Goal: Answer question/provide support: Answer question/provide support

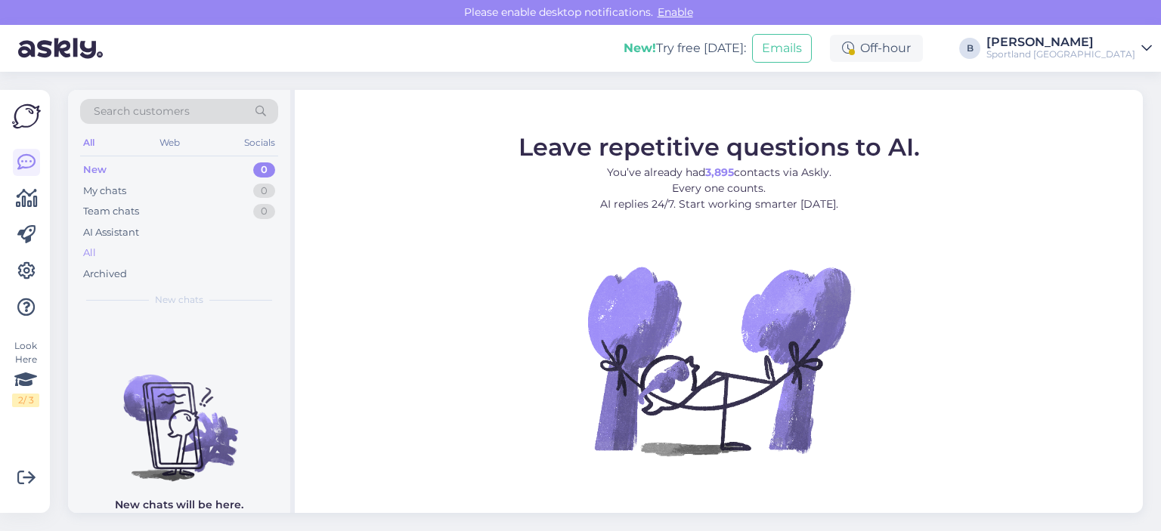
click at [100, 256] on div "All" at bounding box center [179, 253] width 198 height 21
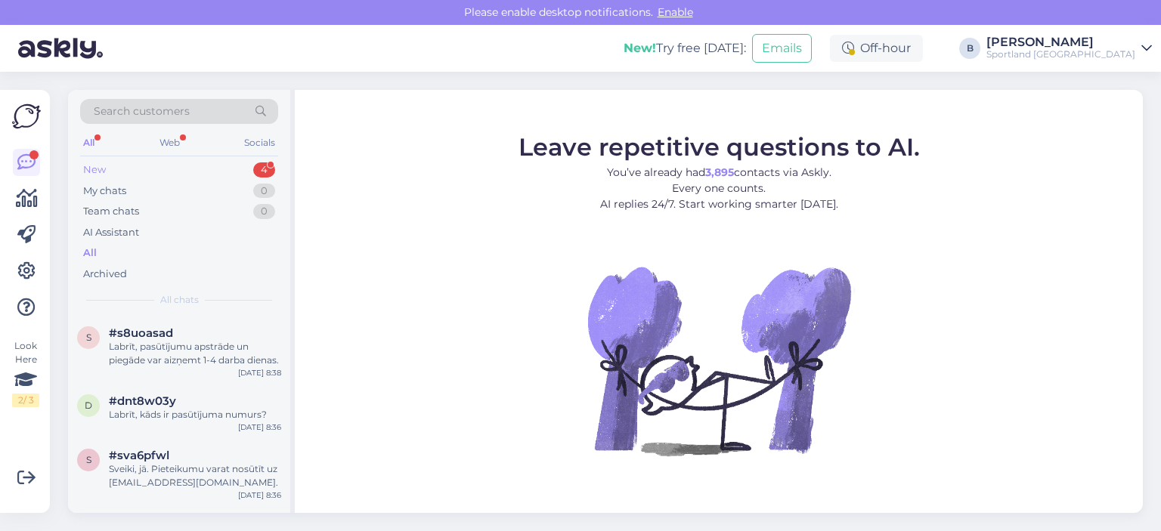
click at [117, 165] on div "New 4" at bounding box center [179, 169] width 198 height 21
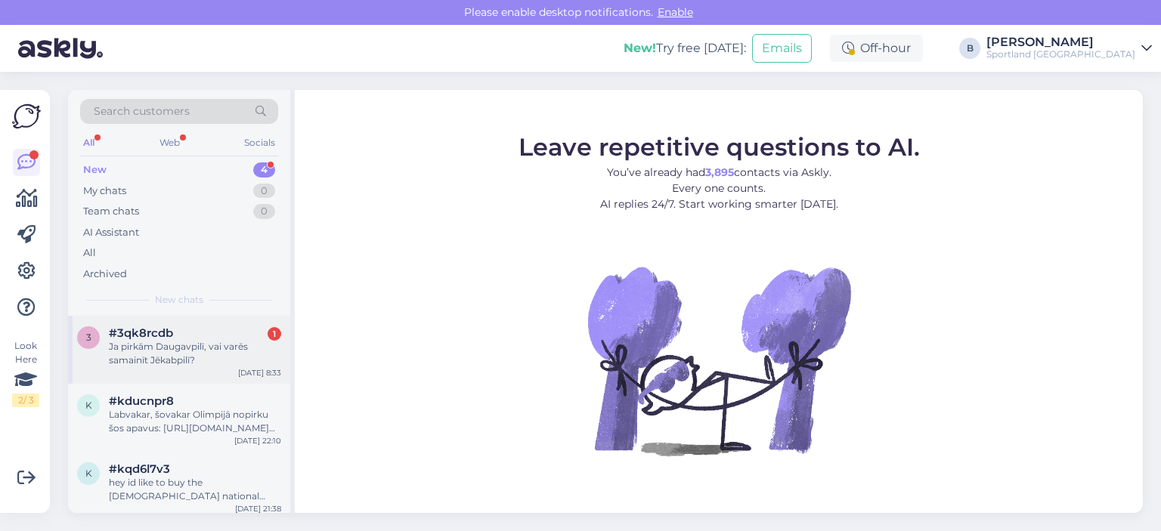
click at [194, 349] on div "Ja pirkām Daugavpilī, vai varēs samainīt Jēkabpilī?" at bounding box center [195, 353] width 172 height 27
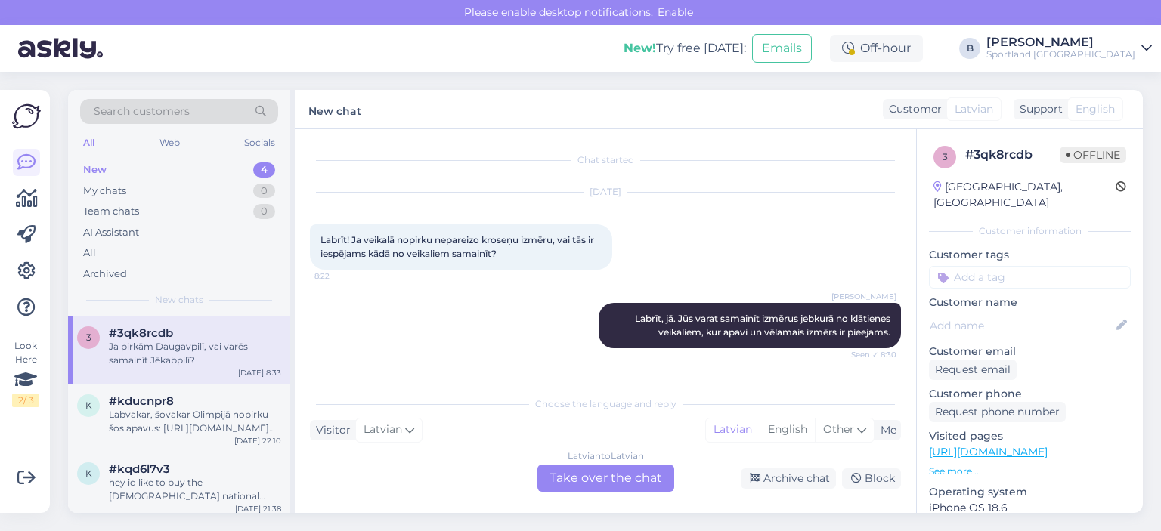
scroll to position [54, 0]
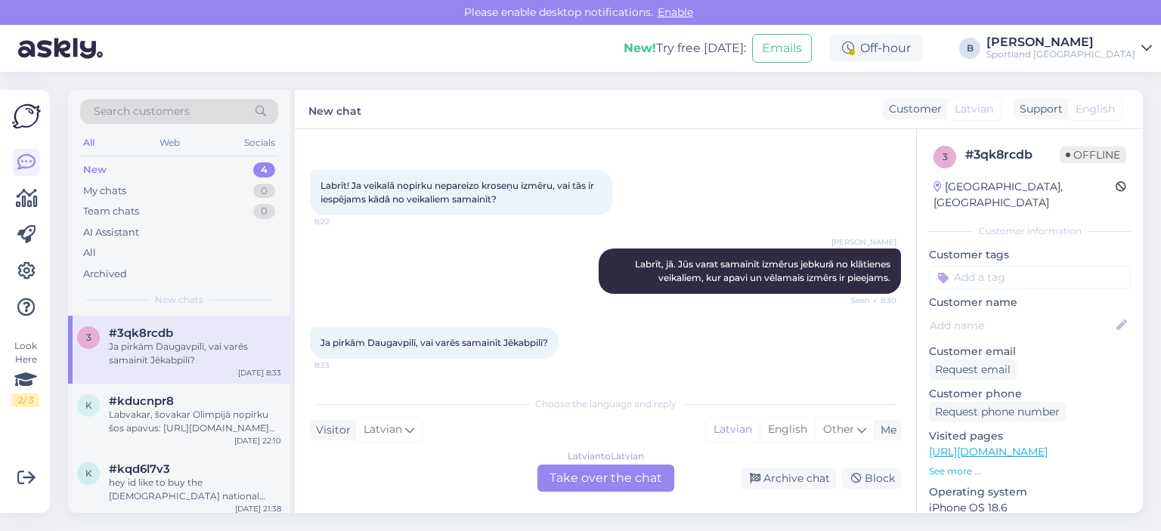
click at [632, 478] on div "Latvian to Latvian Take over the chat" at bounding box center [605, 478] width 137 height 27
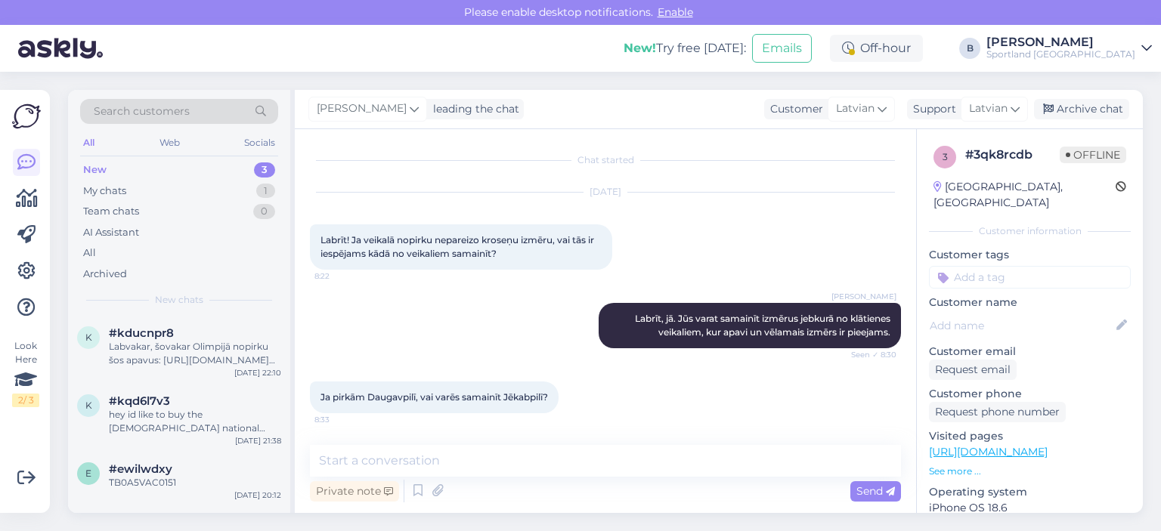
scroll to position [0, 0]
click at [632, 459] on textarea at bounding box center [605, 461] width 591 height 32
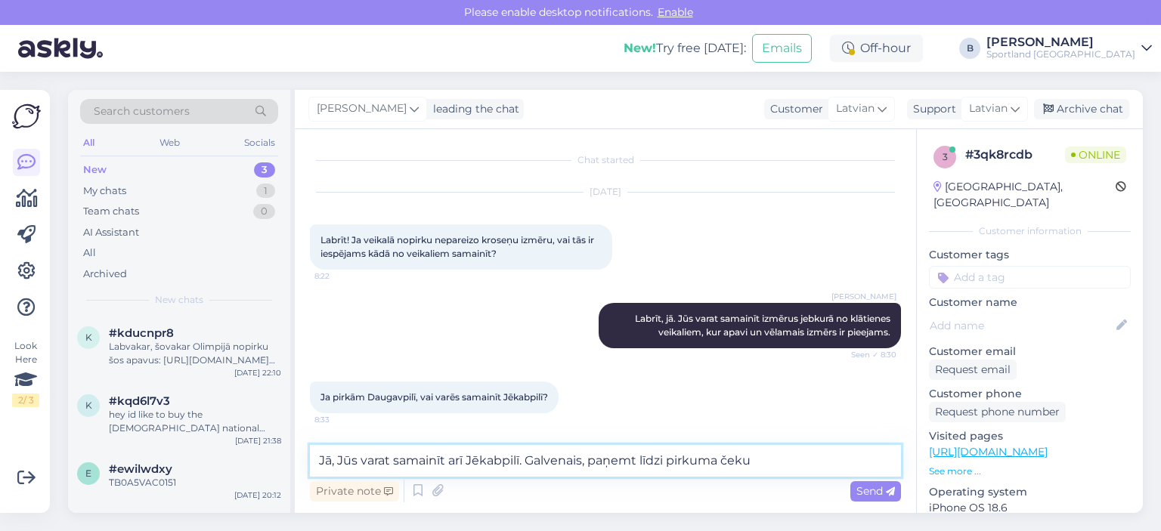
type textarea "Jā, Jūs varat samainīt arī Jēkabpilī. Galvenais, paņemt līdzi pirkuma čeku."
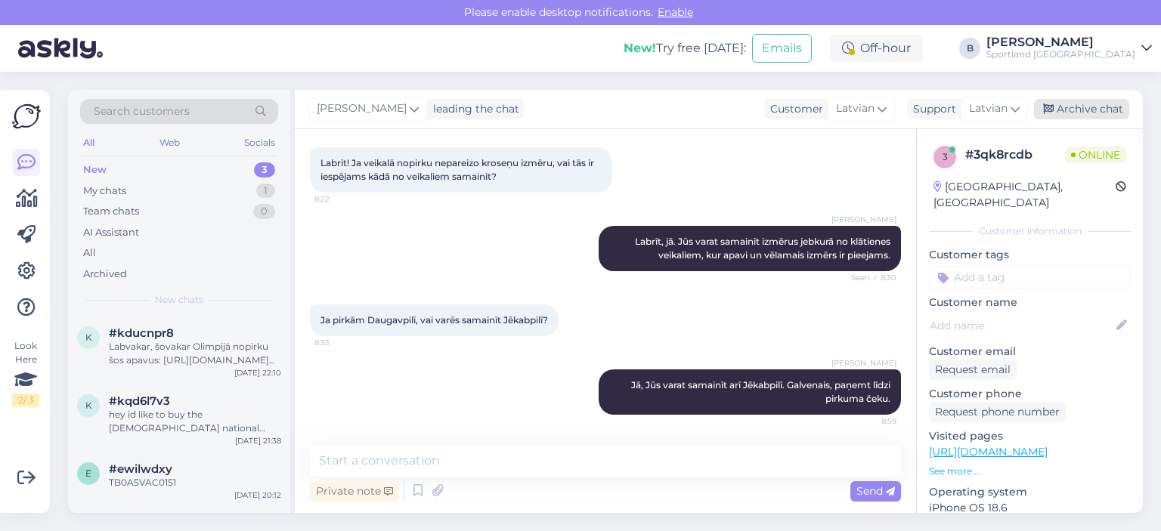
click at [1092, 105] on div "Archive chat" at bounding box center [1081, 109] width 95 height 20
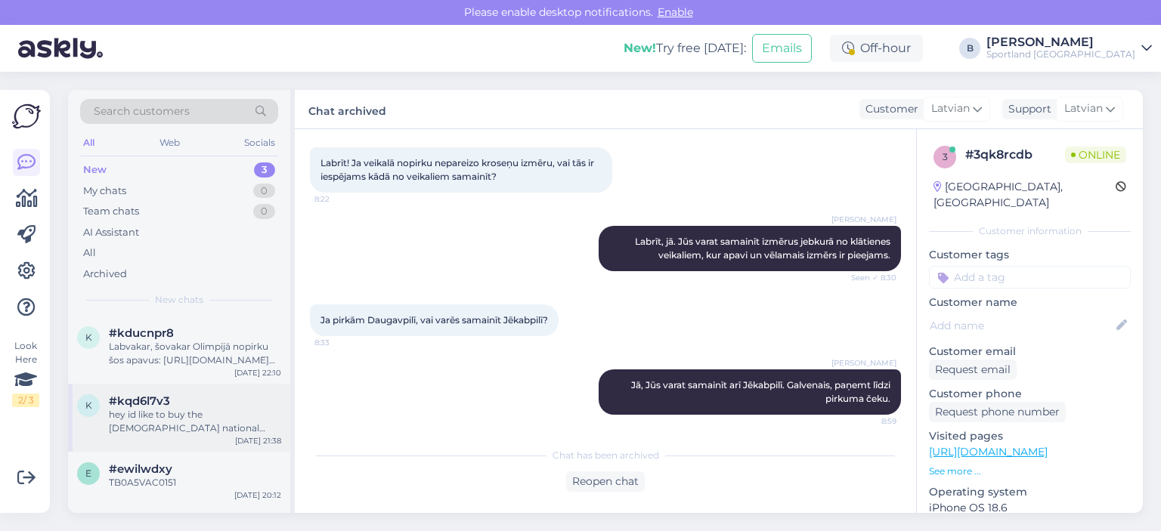
click at [163, 418] on div "hey id like to buy the [DEMOGRAPHIC_DATA] national basketball shorts with the c…" at bounding box center [195, 421] width 172 height 27
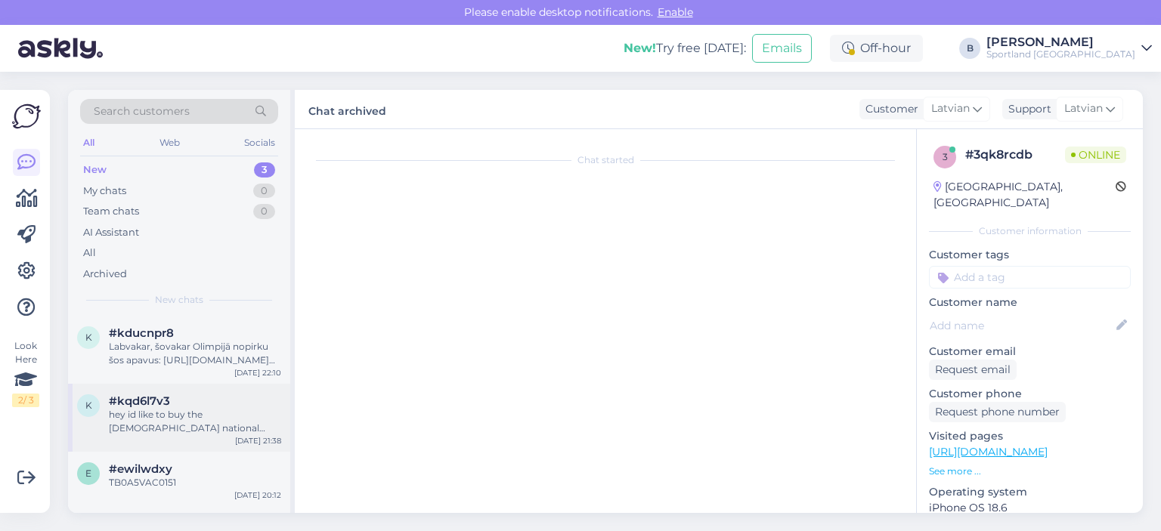
scroll to position [0, 0]
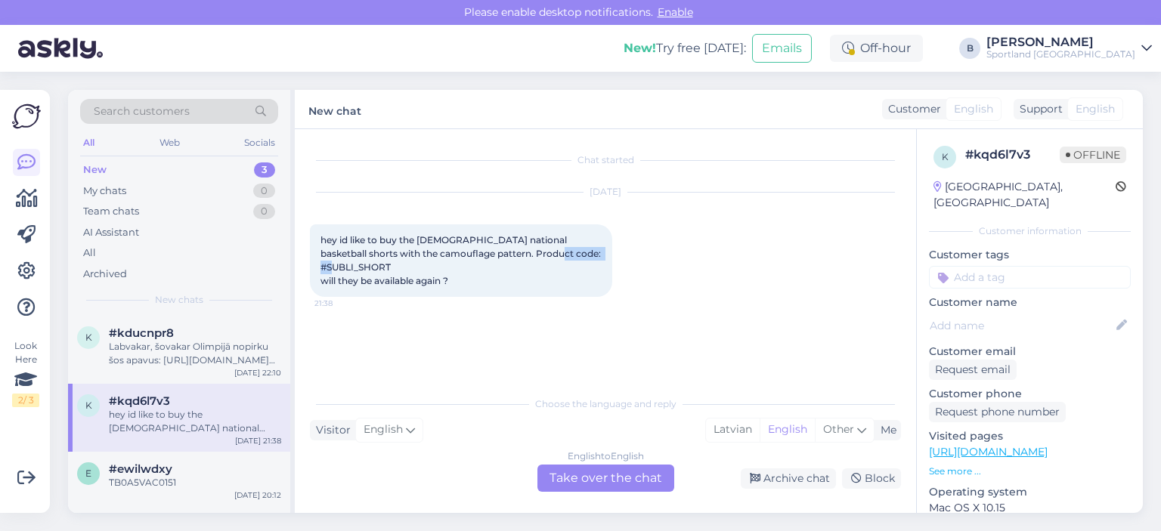
drag, startPoint x: 533, startPoint y: 254, endPoint x: 594, endPoint y: 253, distance: 61.2
click at [594, 253] on span "hey id like to buy the [DEMOGRAPHIC_DATA] national basketball shorts with the c…" at bounding box center [461, 260] width 283 height 52
copy span "SUBLI_SHORT"
click at [592, 478] on div "English to English Take over the chat" at bounding box center [605, 478] width 137 height 27
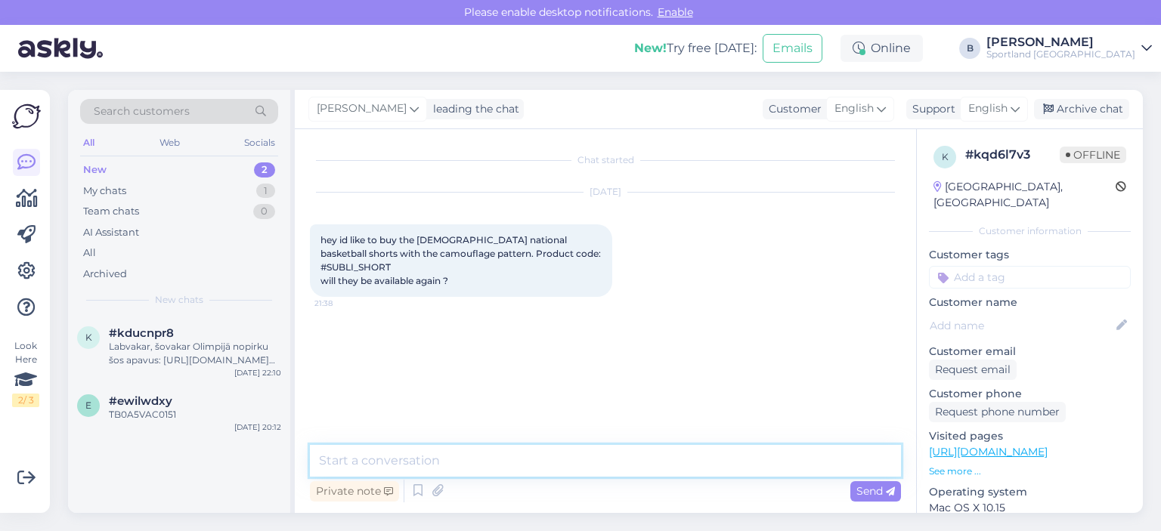
click at [614, 466] on textarea at bounding box center [605, 461] width 591 height 32
click at [979, 111] on span "English" at bounding box center [987, 108] width 39 height 17
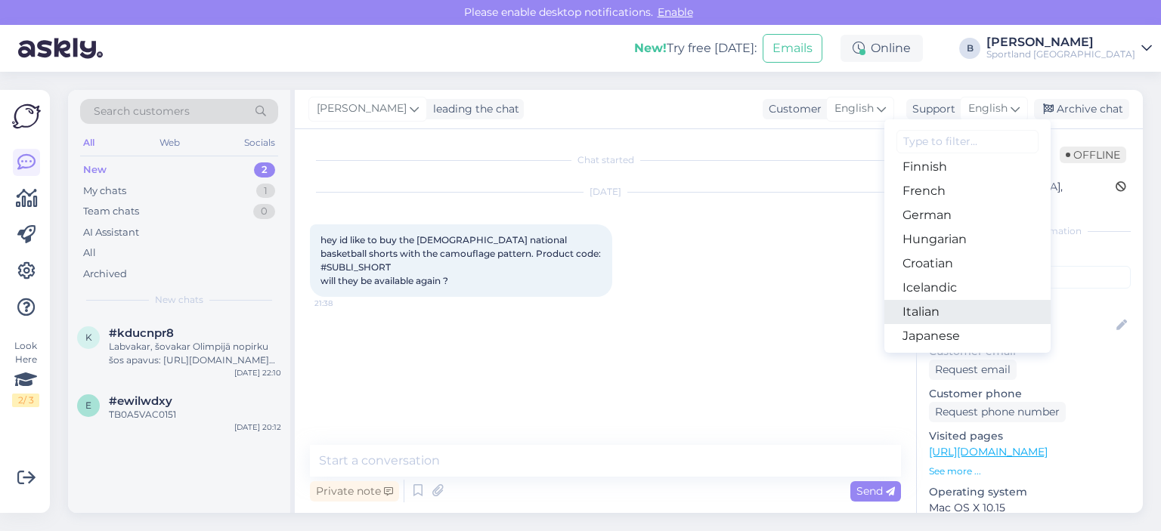
scroll to position [302, 0]
click at [931, 311] on link "Latvian" at bounding box center [967, 309] width 166 height 24
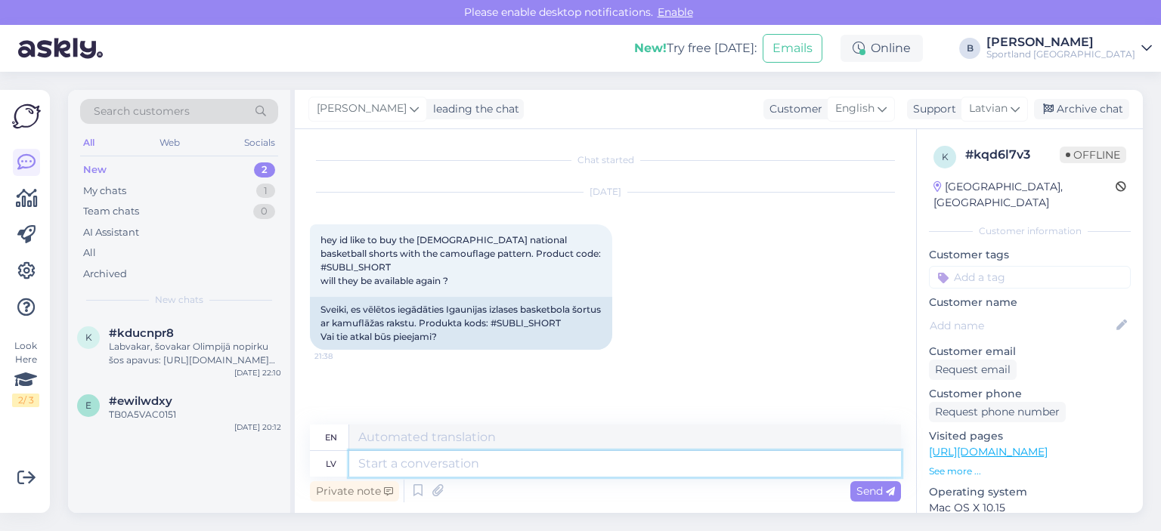
click at [603, 457] on textarea at bounding box center [625, 464] width 552 height 26
type textarea "Labrīt,"
type textarea "Good morning,"
type textarea "Labrīt, pašreiz, m"
type textarea "Good morning, now,"
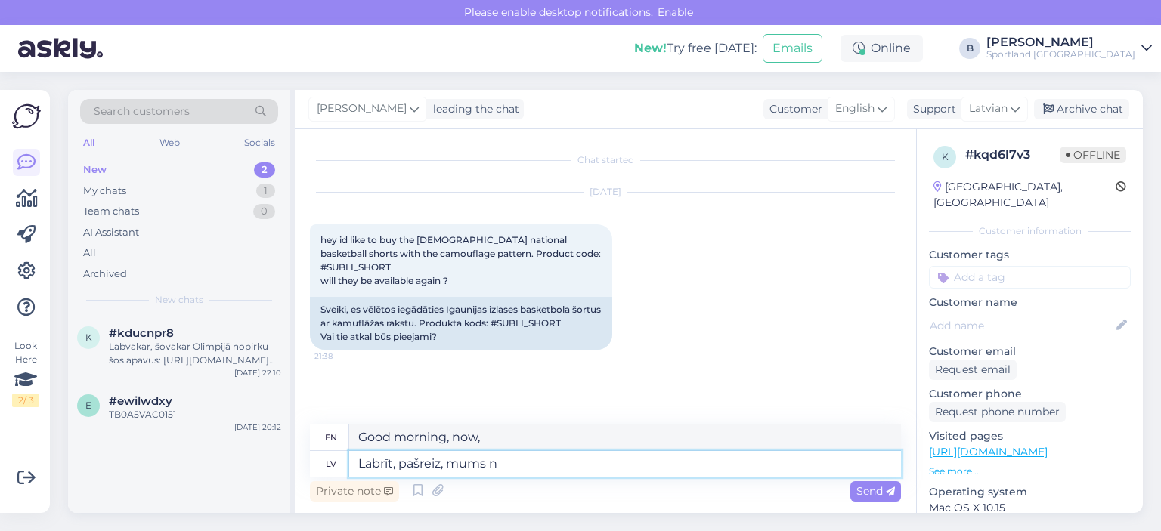
type textarea "Labrīt, pašreiz, mums na"
type textarea "Good morning, now, we"
type textarea "Labrīt, pašreiz, mums nav"
type textarea "Good morning, at the moment, we don't have"
type textarea "Labrīt, pašreiz, mums nav pieejama i"
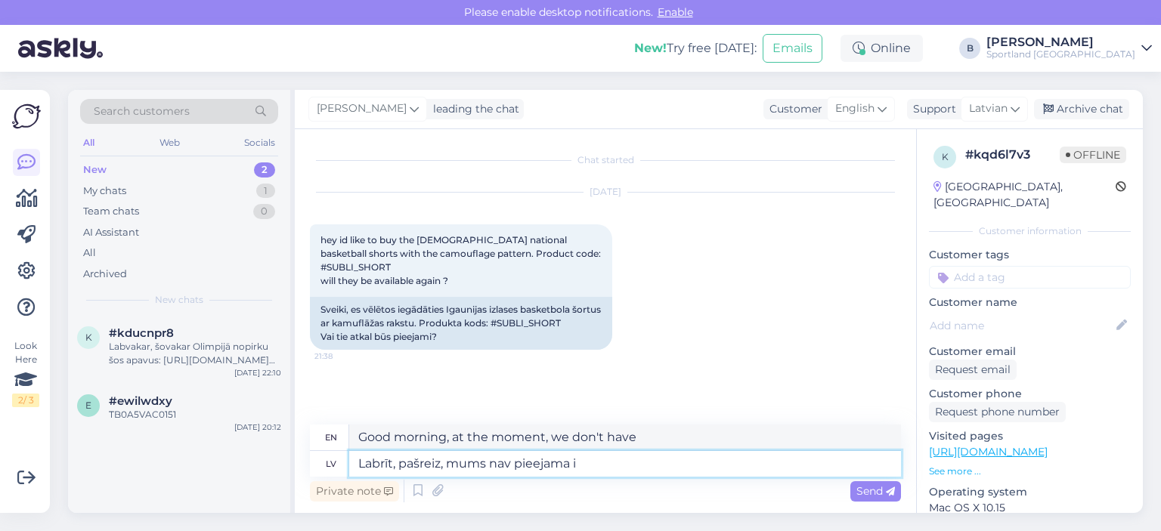
type textarea "Good morning, we are currently unavailable."
type textarea "Labrīt, pašreiz, mums nav pieejama informācija"
type textarea "Good morning, at the moment, we do not have any information available."
type textarea "Labrīt, pašreiz, mums nav pieejama informācija par"
type textarea "Good morning, currently, we do not have information available about"
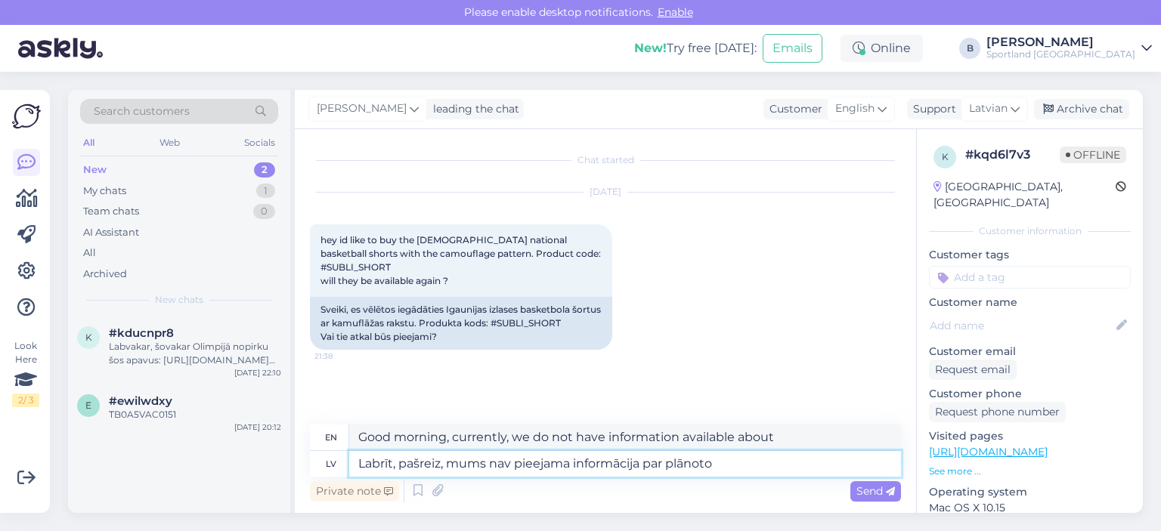
type textarea "Labrīt, pašreiz, mums nav pieejama informācija par plānoto"
type textarea "Good morning, at the moment, we do not have any information available about the…"
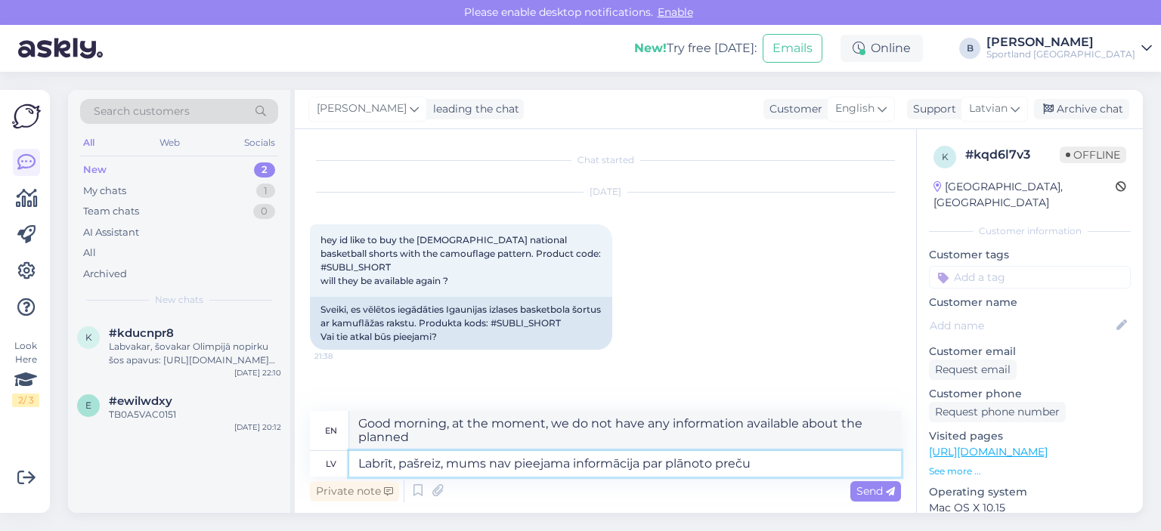
type textarea "Labrīt, pašreiz, mums nav pieejama informācija par plānoto preču"
type textarea "Good morning, currently, we do not have information available about the planned…"
type textarea "Labrīt, pašreiz, mums nav pieejama informācija par plānoto preču papildināšanu."
type textarea "Good morning, currently, we do not have information available about planned pro…"
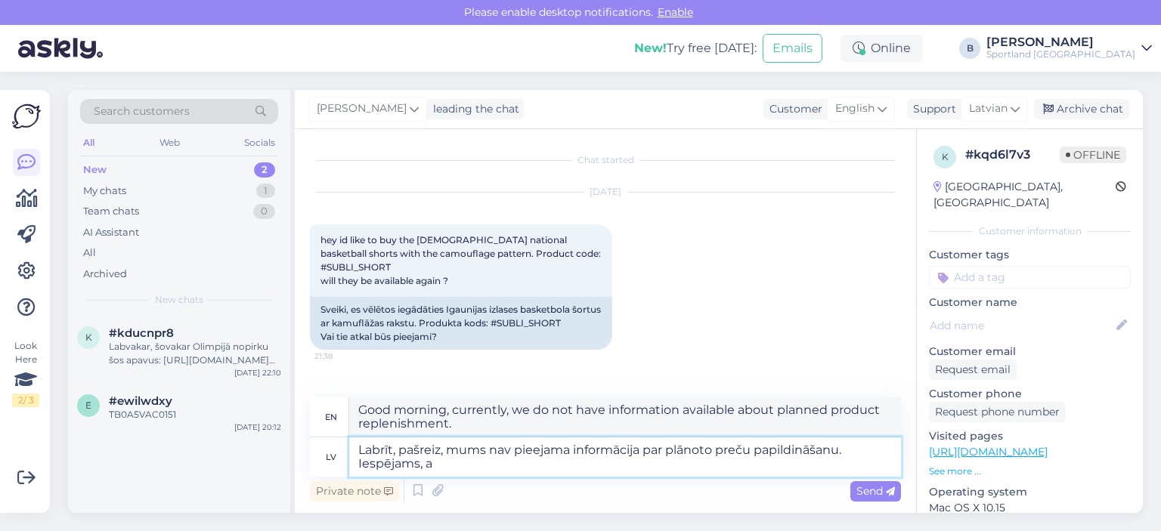
type textarea "Labrīt, pašreiz, mums nav pieejama informācija par plānoto preču papildināšanu.…"
type textarea "Good morning, currently we do not have information available about planned prod…"
type textarea "Labrīt, pašreiz, mums nav pieejama informācija par plānoto preču papildināšanu.…"
type textarea "Good morning, currently we do not have information available about the planned …"
type textarea "Labrīt, pašreiz, mums nav pieejama informācija par plānoto preču papildināšanu.…"
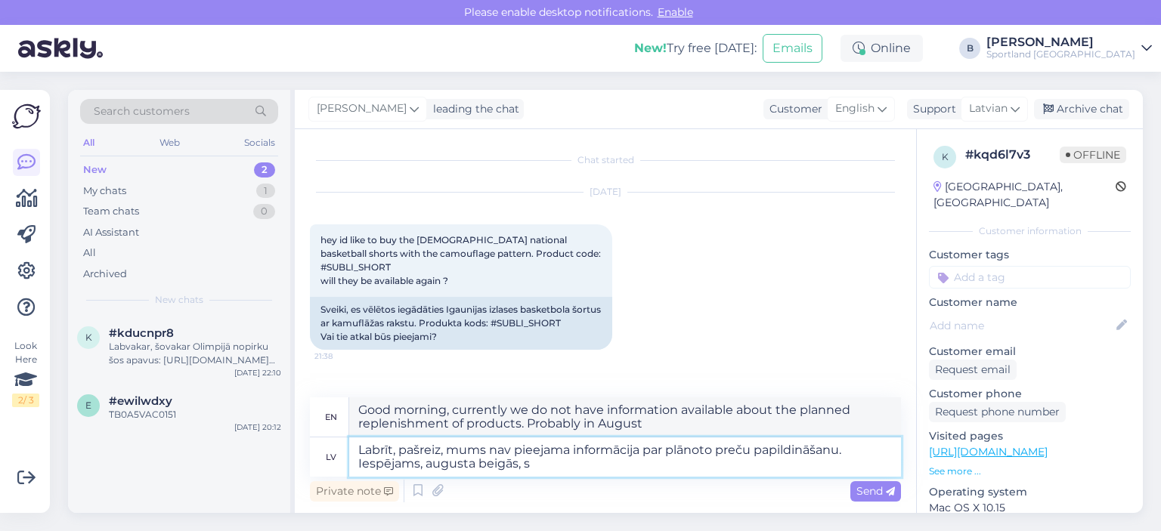
type textarea "Good morning, currently we do not have information available about the planned …"
type textarea "Labrīt, pašreiz, mums nav pieejama informācija par plānoto preču papildināšanu.…"
type textarea "Good morning, currently we do not have information about the planned replenishm…"
type textarea "Labrīt, pašreiz, mums nav pieejama informācija par plānoto preču papildināšanu.…"
type textarea "Good morning, currently we do not have information about the planned replenishm…"
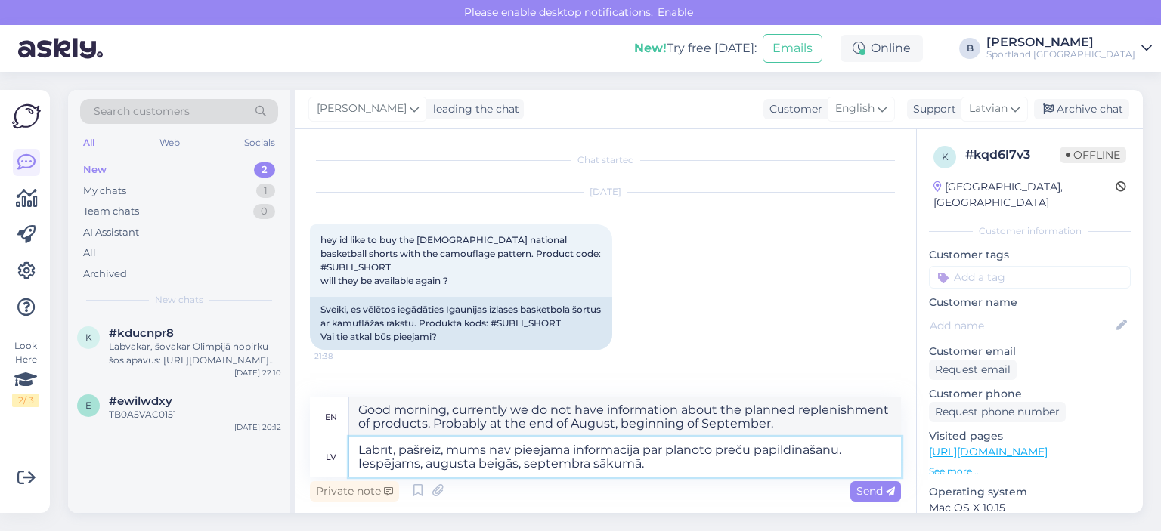
click at [400, 462] on textarea "Labrīt, pašreiz, mums nav pieejama informācija par plānoto preču papildināšanu.…" at bounding box center [625, 457] width 552 height 39
type textarea "Labrīt, pašreiz, mums nav pieejama informācija par plānoto preču papildināšanu.…"
type textarea "Good morning, currently we do not have information available about the planned …"
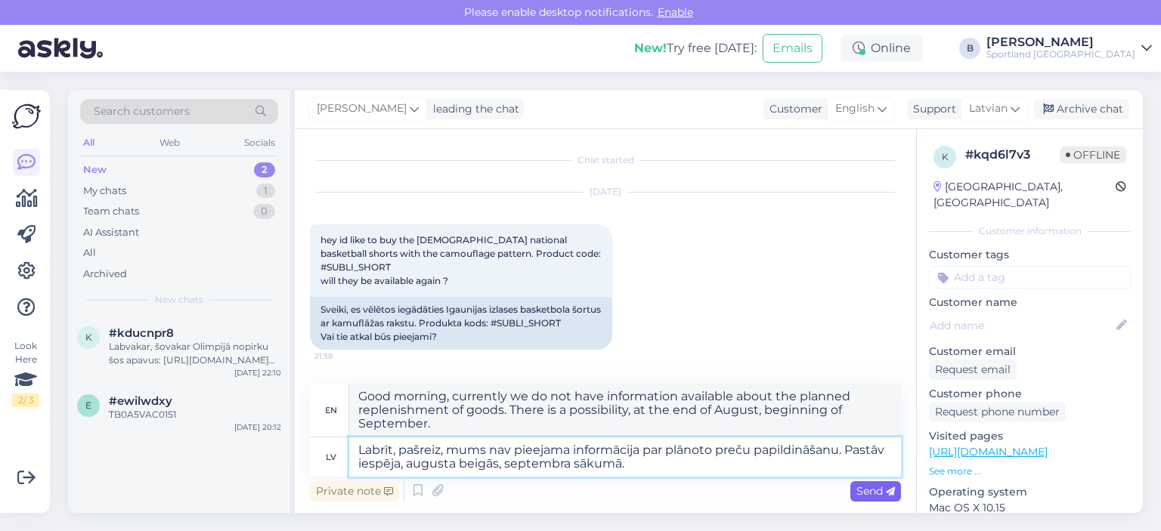
type textarea "Labrīt, pašreiz, mums nav pieejama informācija par plānoto preču papildināšanu.…"
click at [865, 498] on div "Send" at bounding box center [875, 491] width 51 height 20
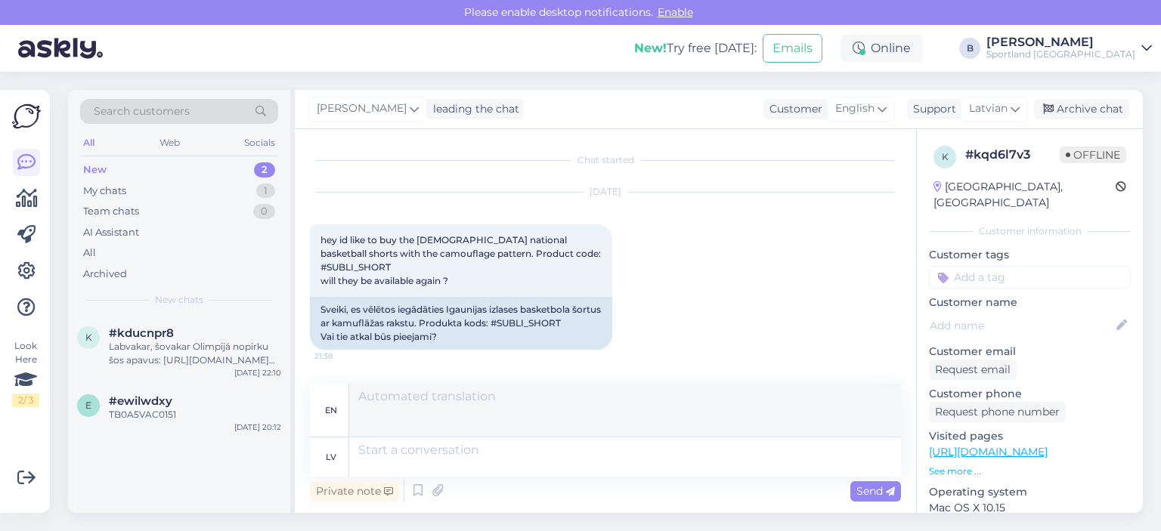
scroll to position [131, 0]
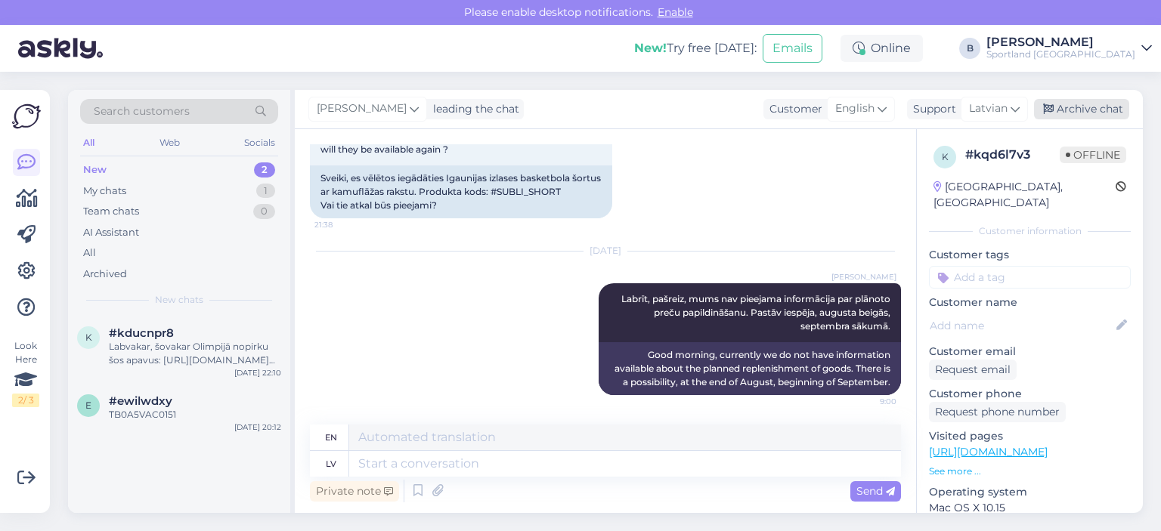
click at [1088, 118] on div "Archive chat" at bounding box center [1081, 109] width 95 height 20
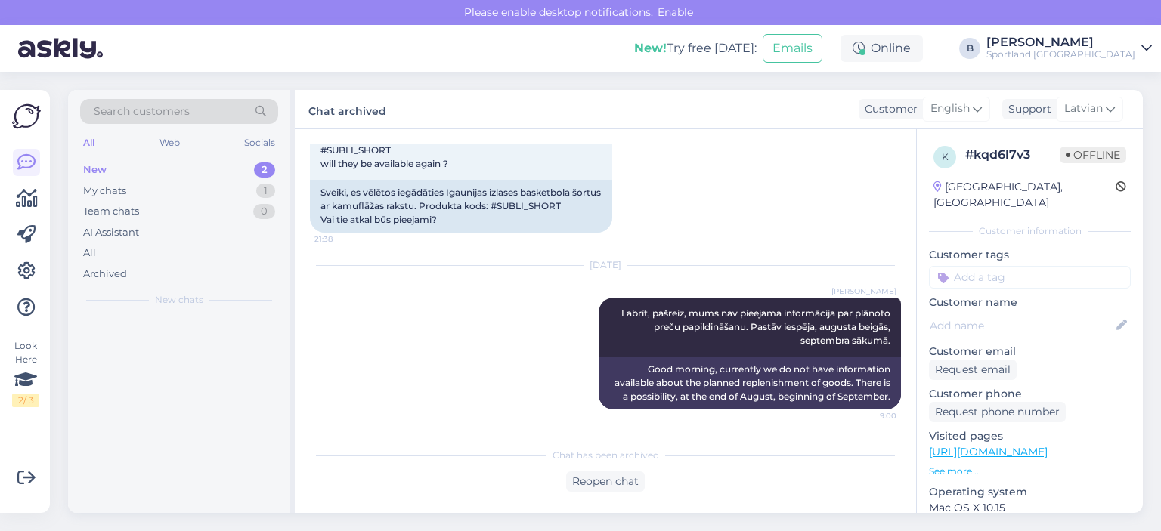
scroll to position [116, 0]
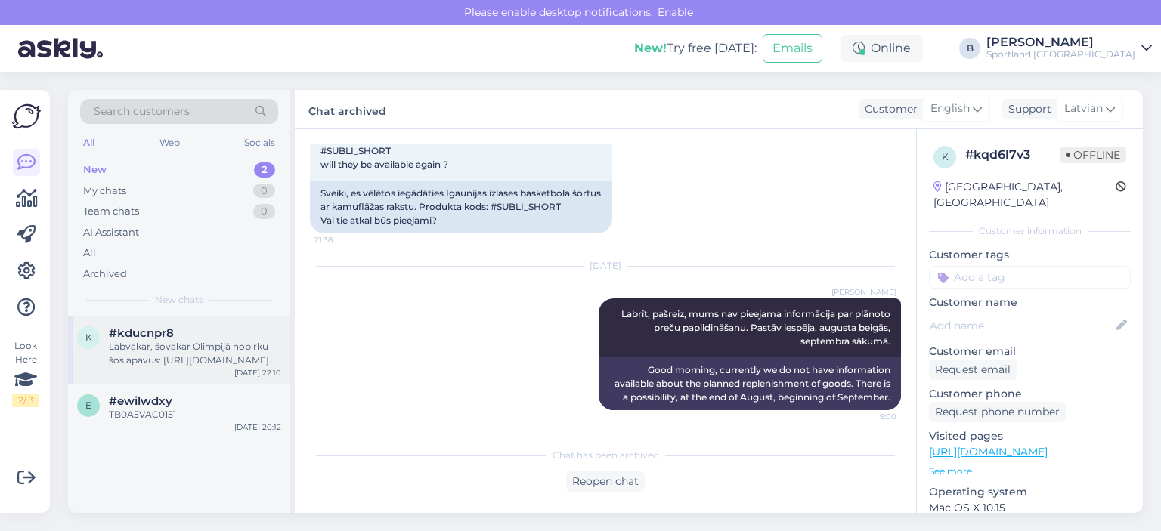
click at [178, 348] on div "Labvakar, šovakar Olimpijā nopirku šos apavus: [URL][DOMAIN_NAME] Pārbraucu māj…" at bounding box center [195, 353] width 172 height 27
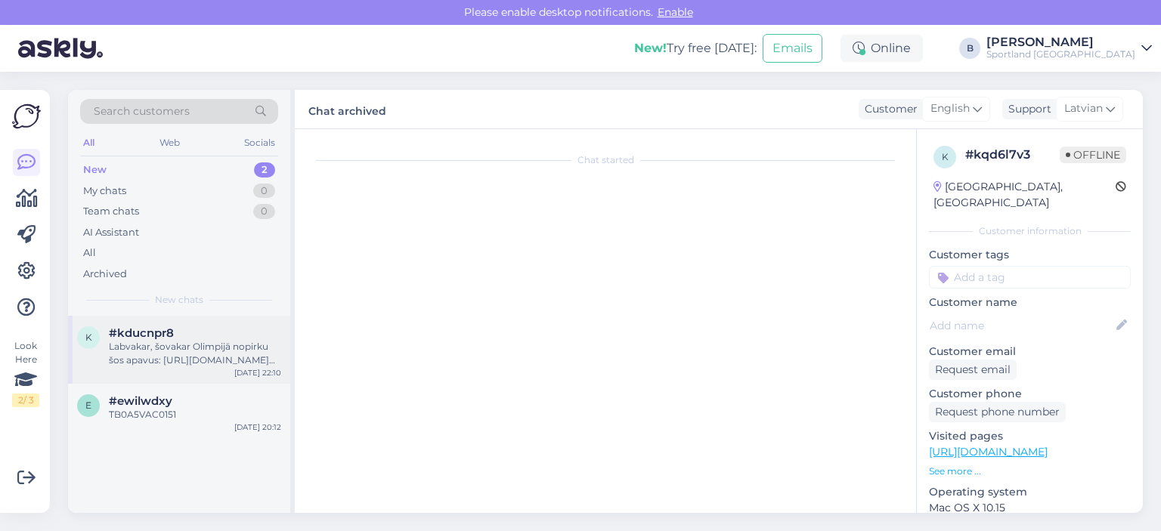
scroll to position [20, 0]
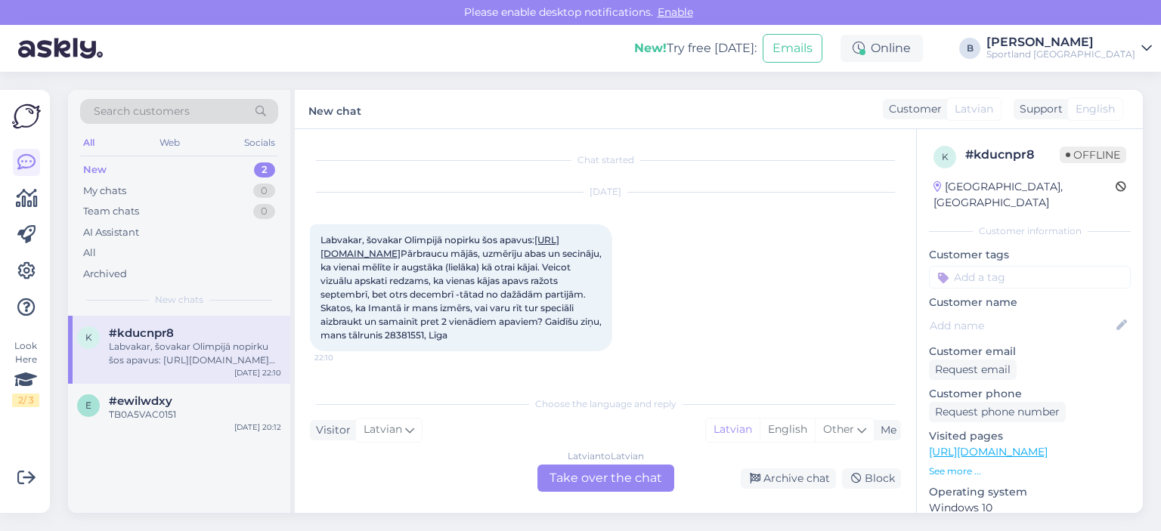
click at [407, 244] on link "[URL][DOMAIN_NAME]" at bounding box center [439, 246] width 239 height 25
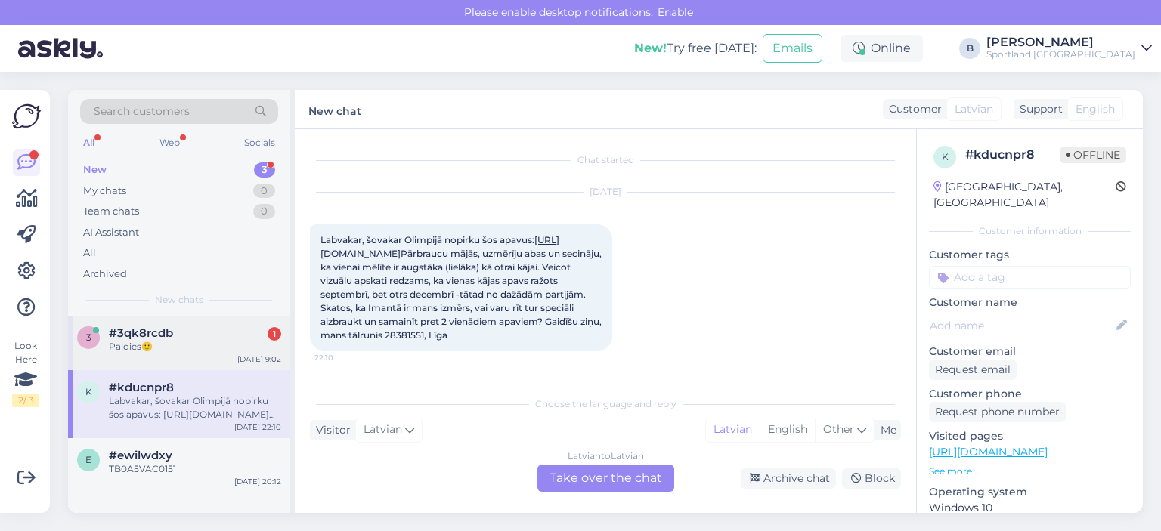
click at [193, 337] on div "#3qk8rcdb 1" at bounding box center [195, 333] width 172 height 14
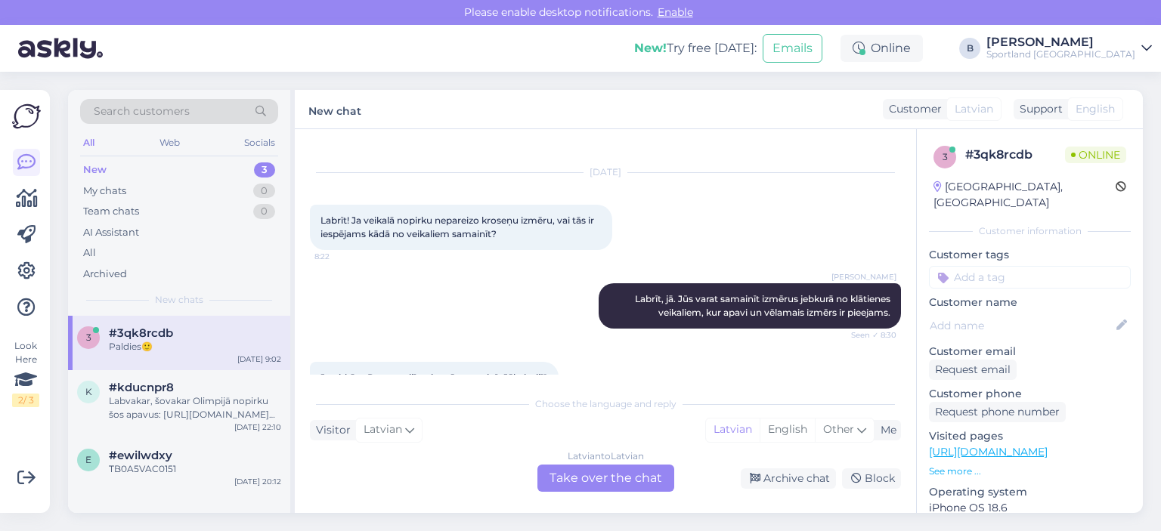
scroll to position [198, 0]
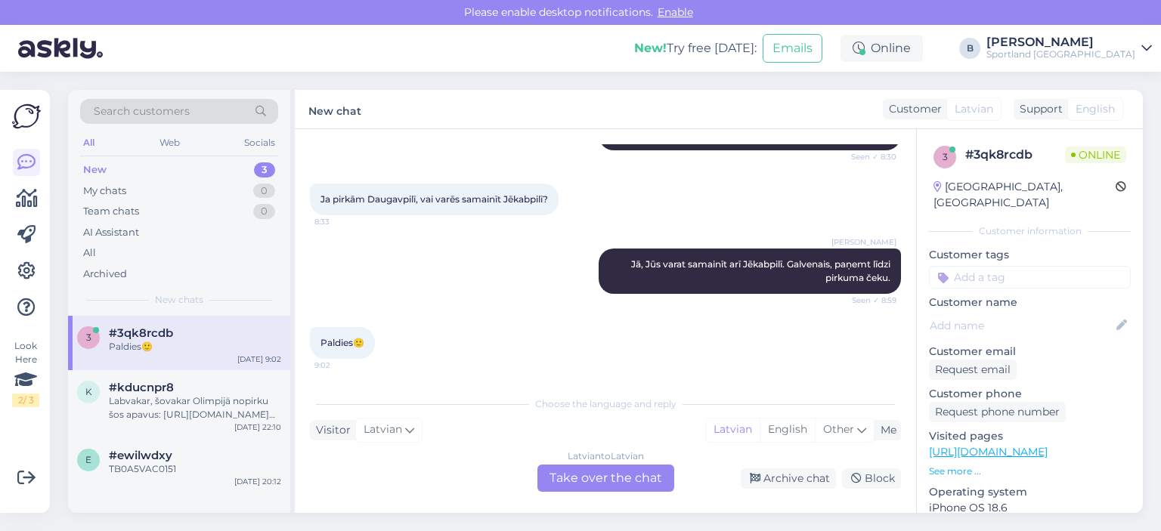
click at [649, 486] on div "Latvian to Latvian Take over the chat" at bounding box center [605, 478] width 137 height 27
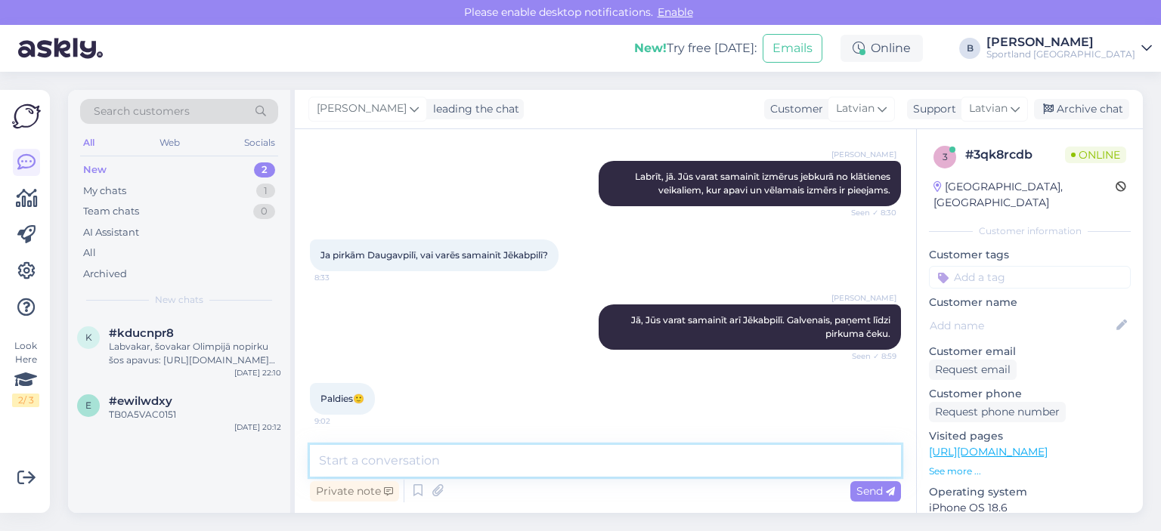
click at [589, 476] on textarea at bounding box center [605, 461] width 591 height 32
type textarea "Jauku Jums dienu! :)"
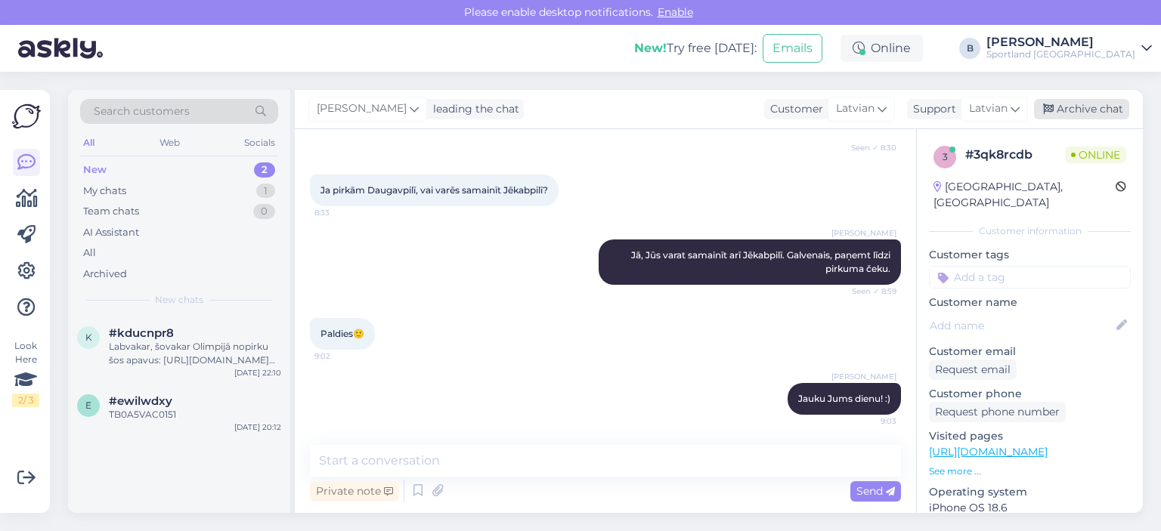
click at [1102, 112] on div "Archive chat" at bounding box center [1081, 109] width 95 height 20
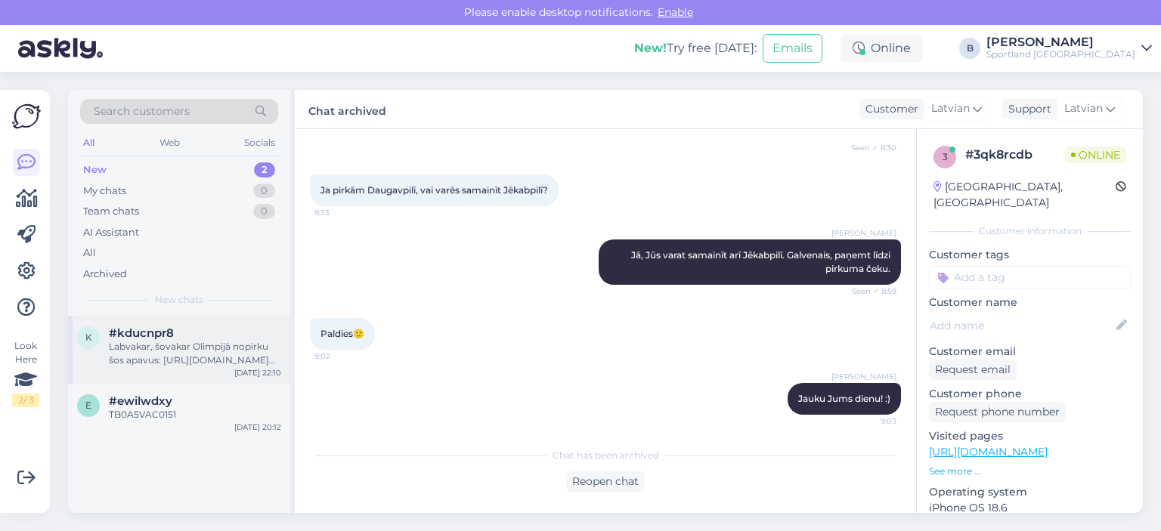
click at [210, 349] on div "Labvakar, šovakar Olimpijā nopirku šos apavus: [URL][DOMAIN_NAME] Pārbraucu māj…" at bounding box center [195, 353] width 172 height 27
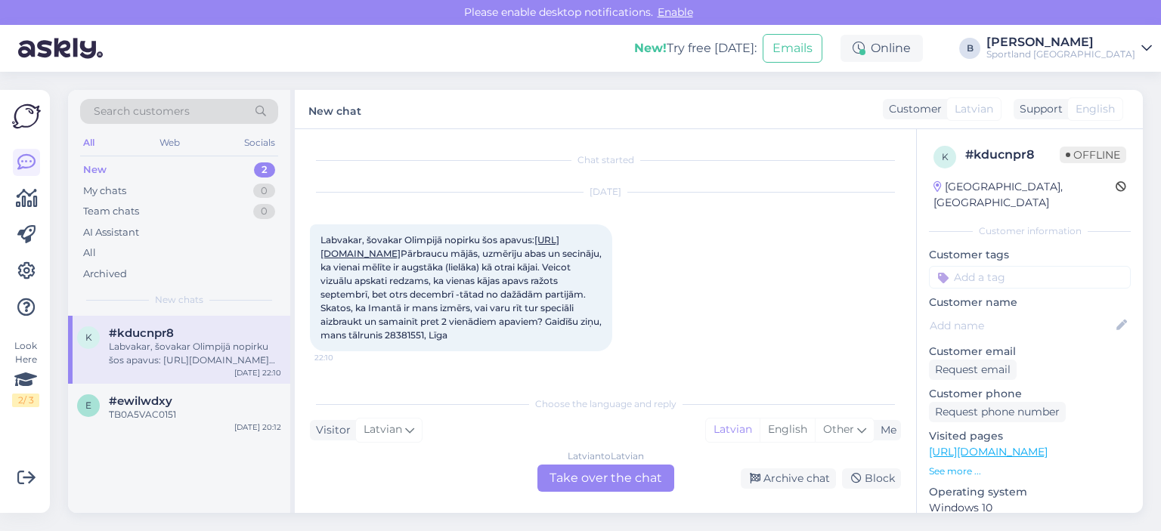
scroll to position [20, 0]
click at [611, 480] on div "Latvian to Latvian Take over the chat" at bounding box center [605, 478] width 137 height 27
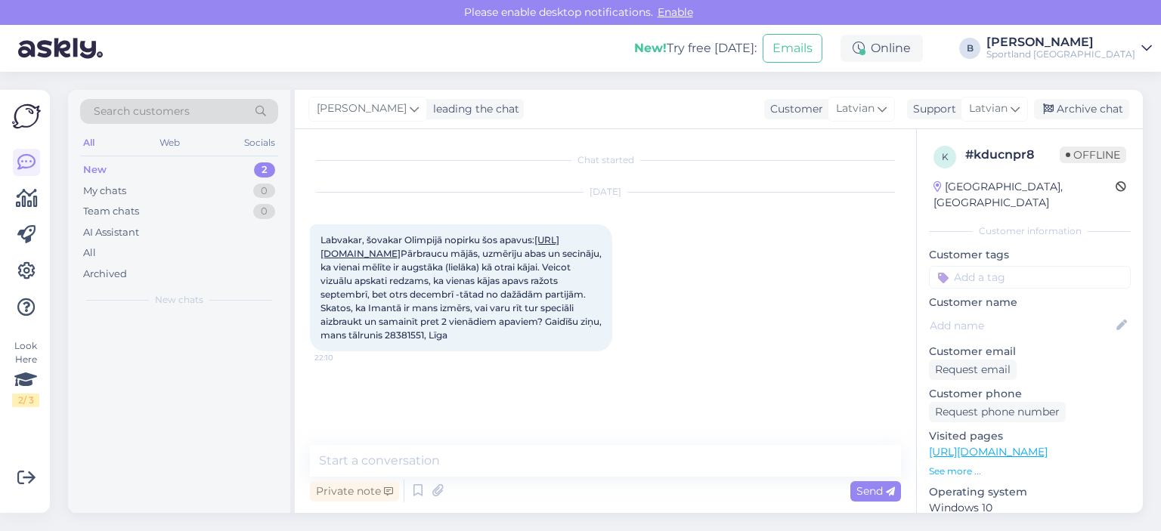
scroll to position [0, 0]
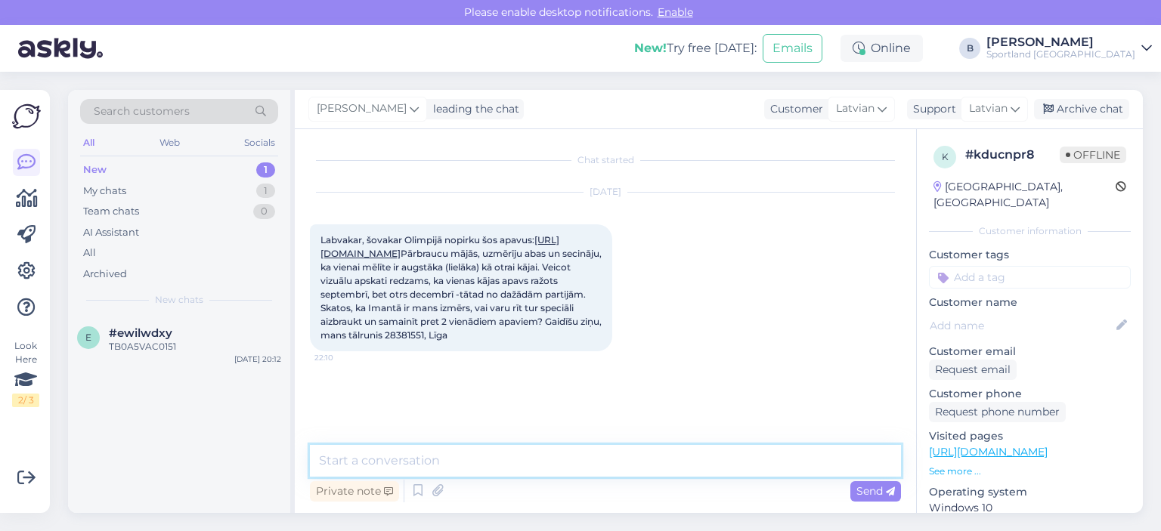
click at [639, 456] on textarea at bounding box center [605, 461] width 591 height 32
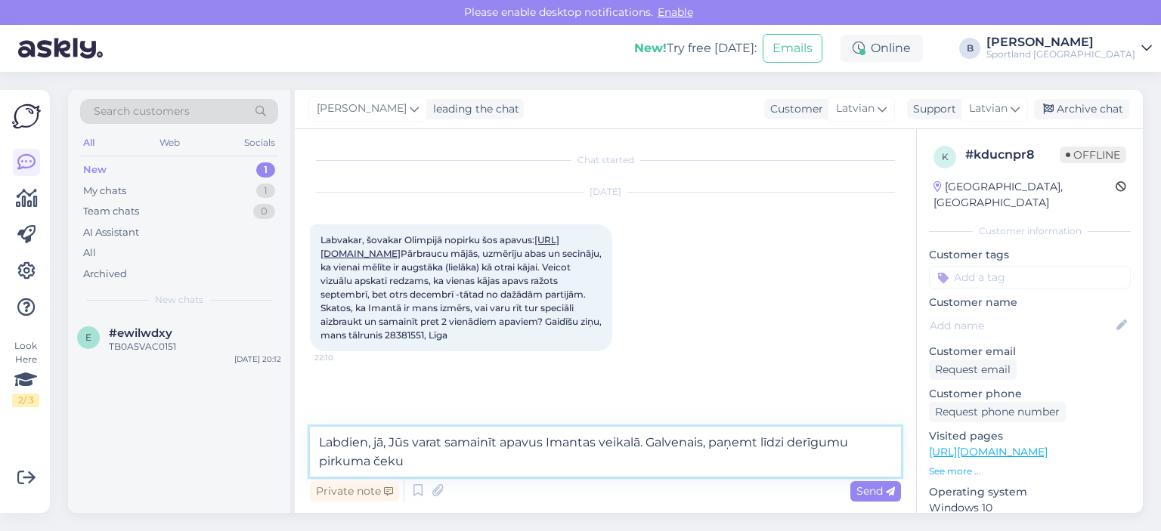
type textarea "Labdien, jā, Jūs varat samainīt apavus Imantas veikalā. Galvenais, paņemt līdzi…"
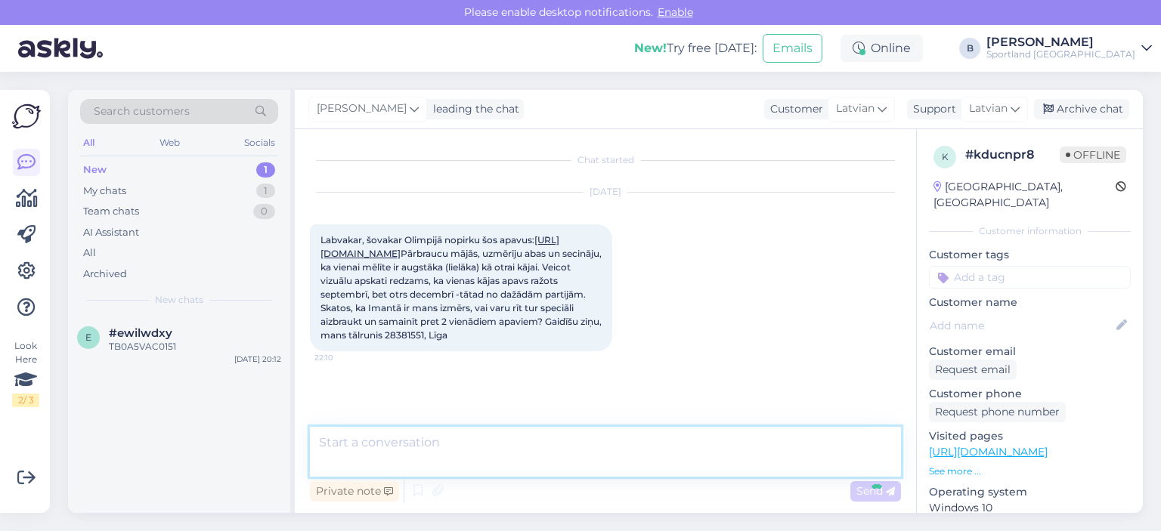
scroll to position [74, 0]
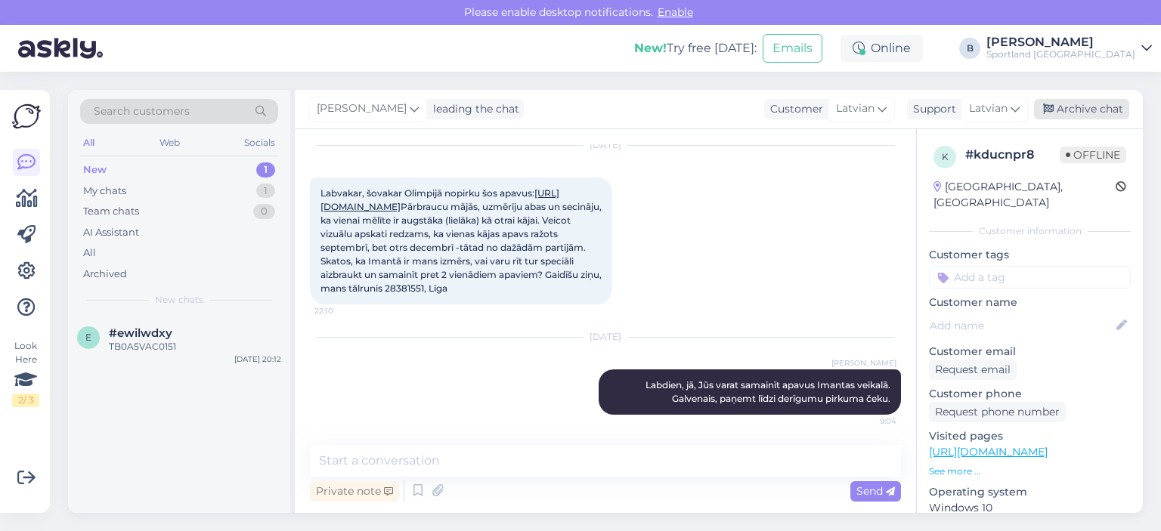
click at [1077, 99] on div "Archive chat" at bounding box center [1081, 109] width 95 height 20
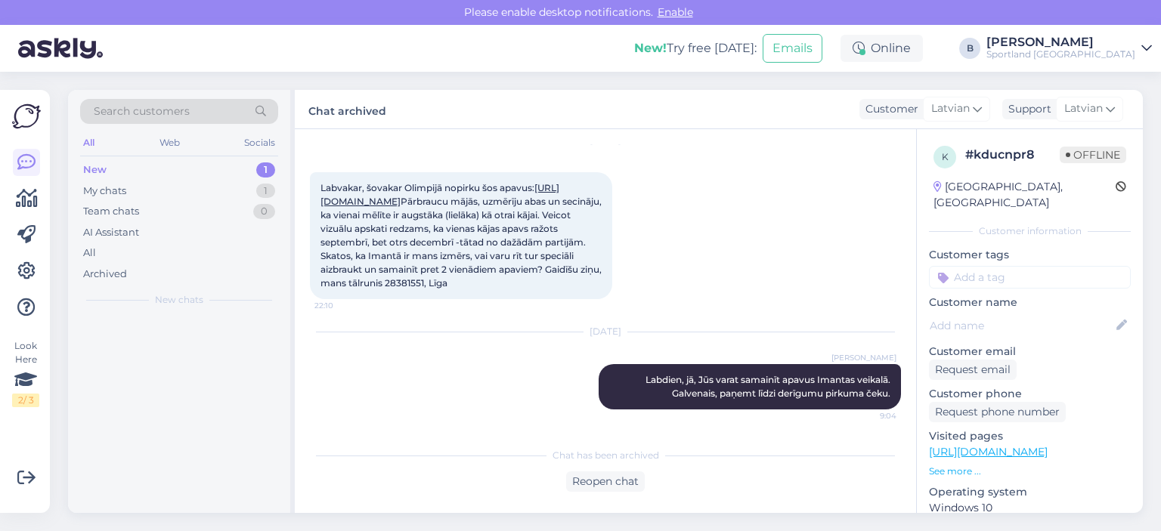
scroll to position [79, 0]
click at [163, 354] on div "e #ewilwdxy TB0A5VAC0151 [DATE] 20:12" at bounding box center [179, 343] width 222 height 54
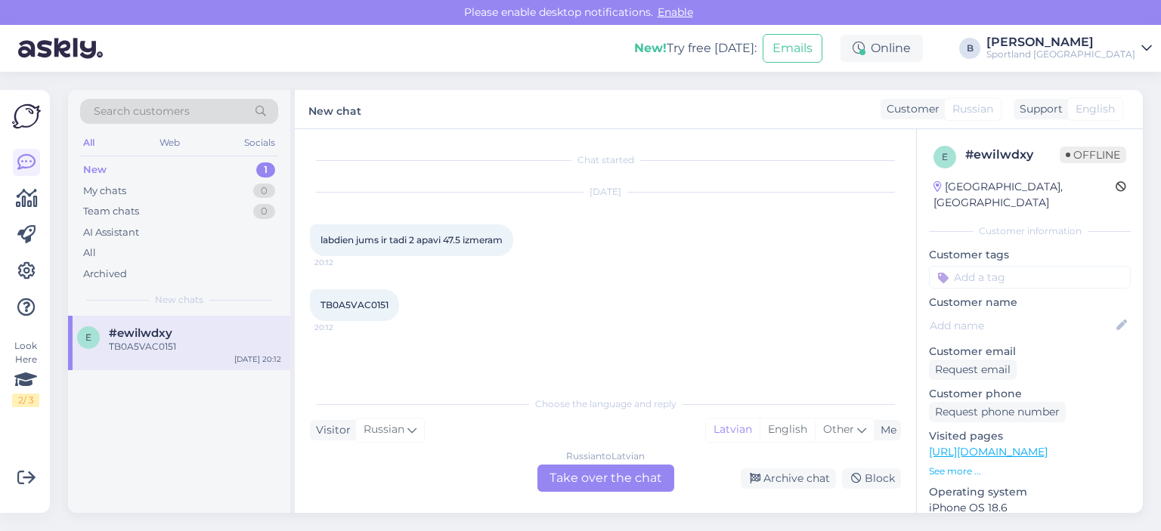
click at [360, 301] on span "TB0A5VAC0151" at bounding box center [354, 304] width 68 height 11
copy div "TB0A5VAC0151 20:12"
click at [623, 474] on div "Russian to Latvian Take over the chat" at bounding box center [605, 478] width 137 height 27
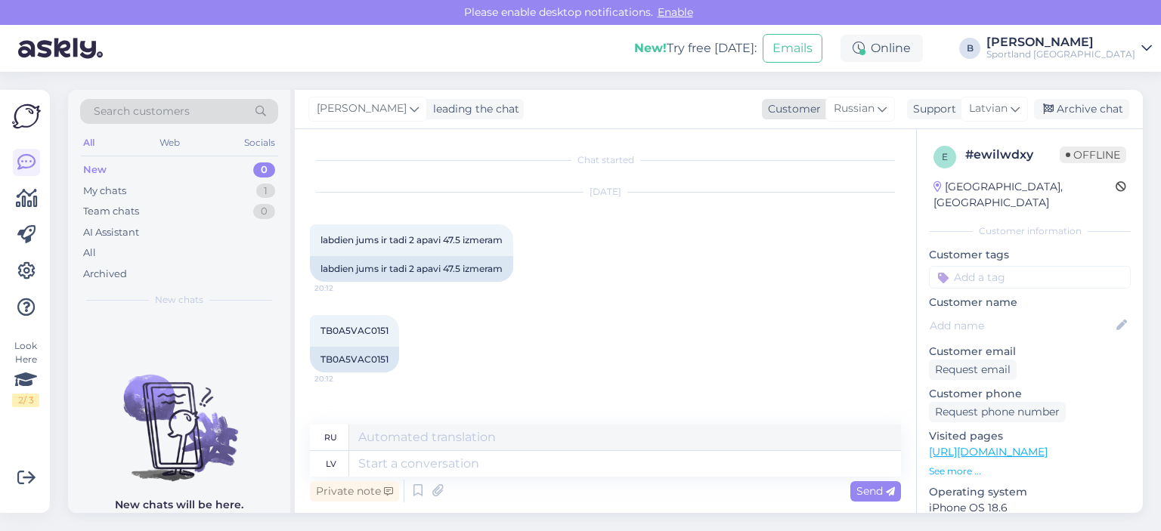
click at [855, 104] on span "Russian" at bounding box center [853, 108] width 41 height 17
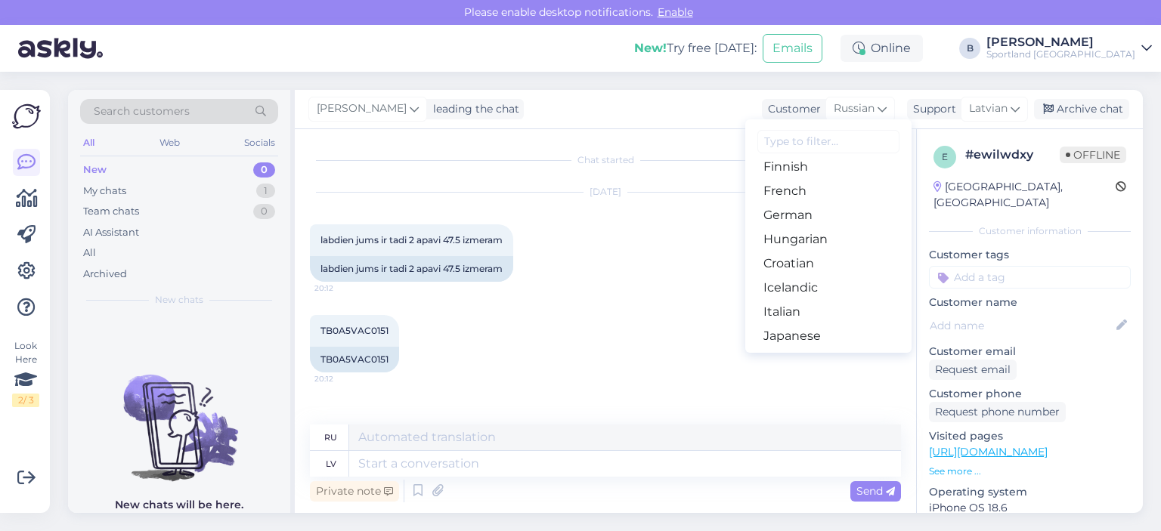
scroll to position [302, 0]
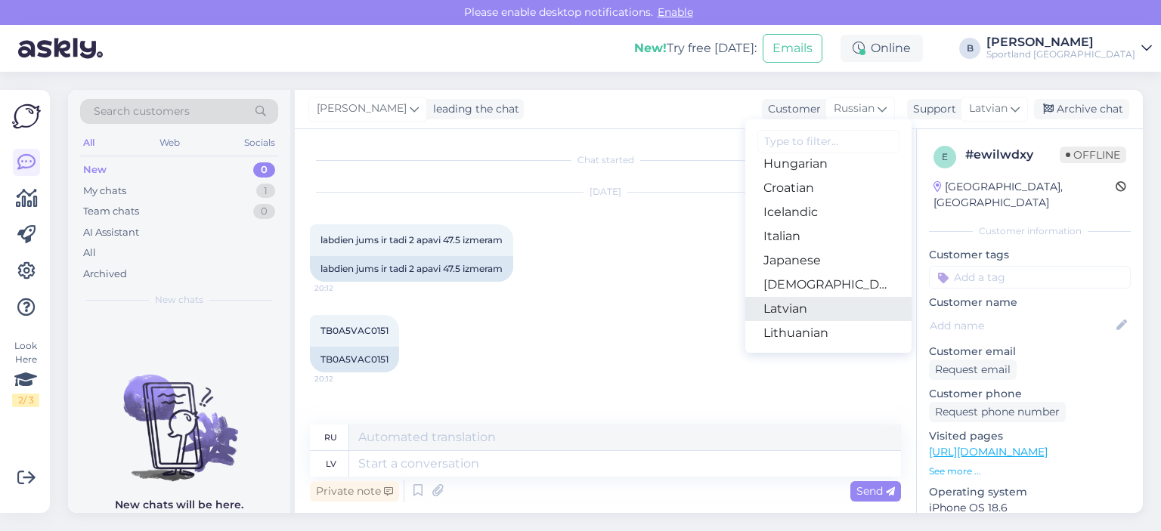
click at [798, 315] on link "Latvian" at bounding box center [828, 309] width 166 height 24
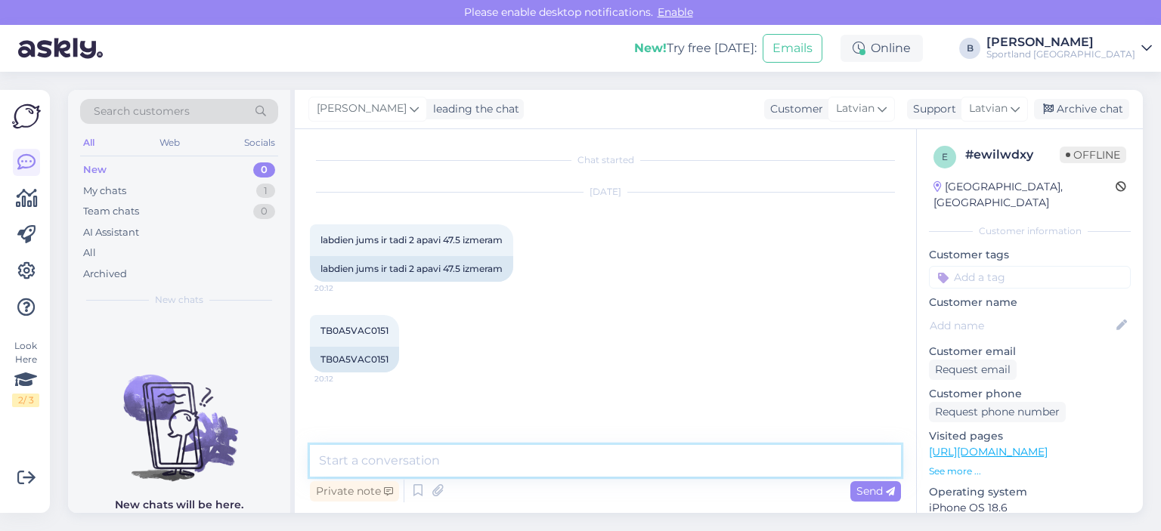
click at [651, 467] on textarea at bounding box center [605, 461] width 591 height 32
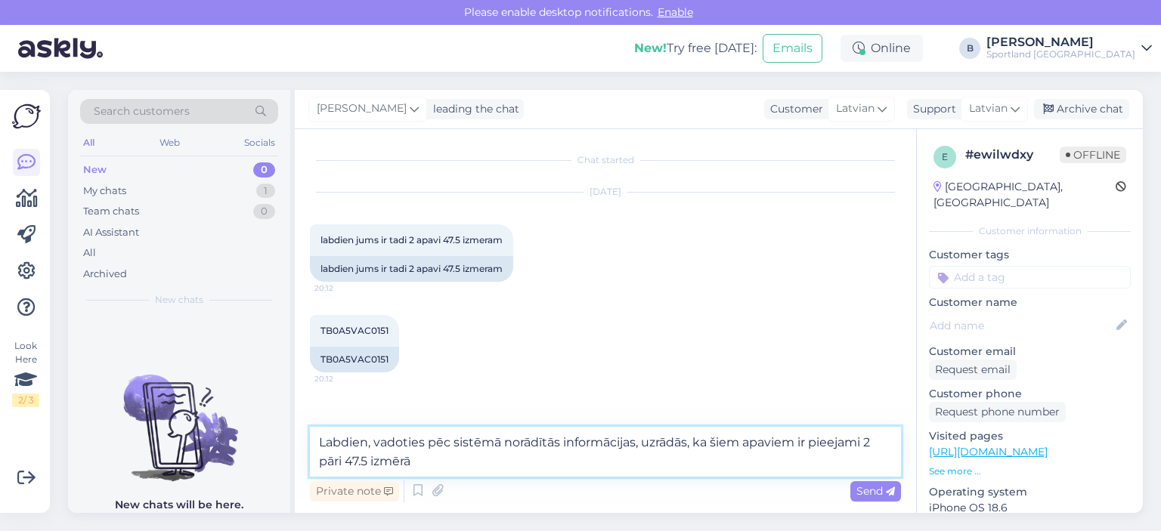
type textarea "Labdien, vadoties pēc sistēmā norādītās informācijas, uzrādās, ka šiem apaviem …"
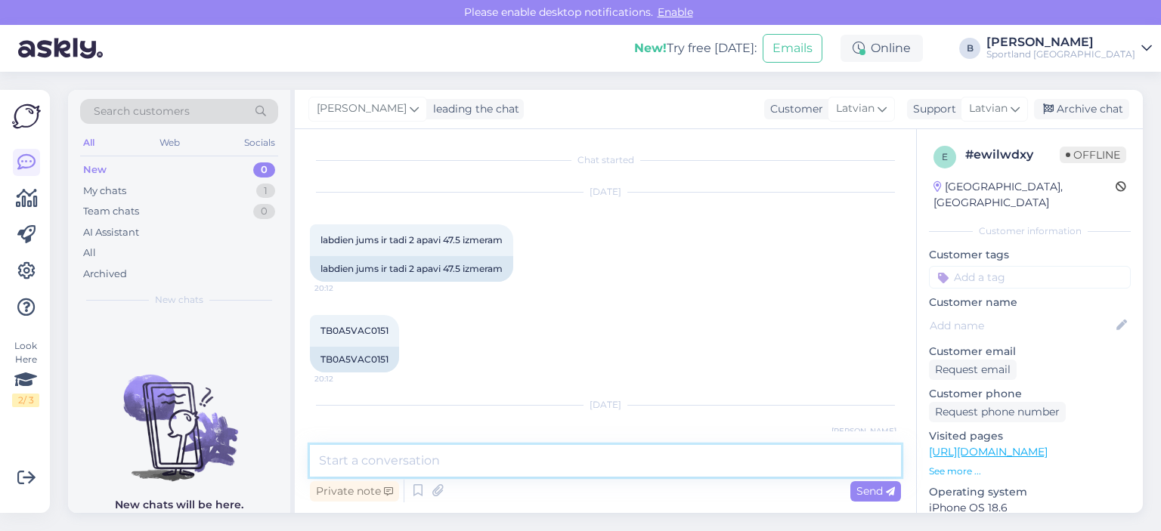
scroll to position [68, 0]
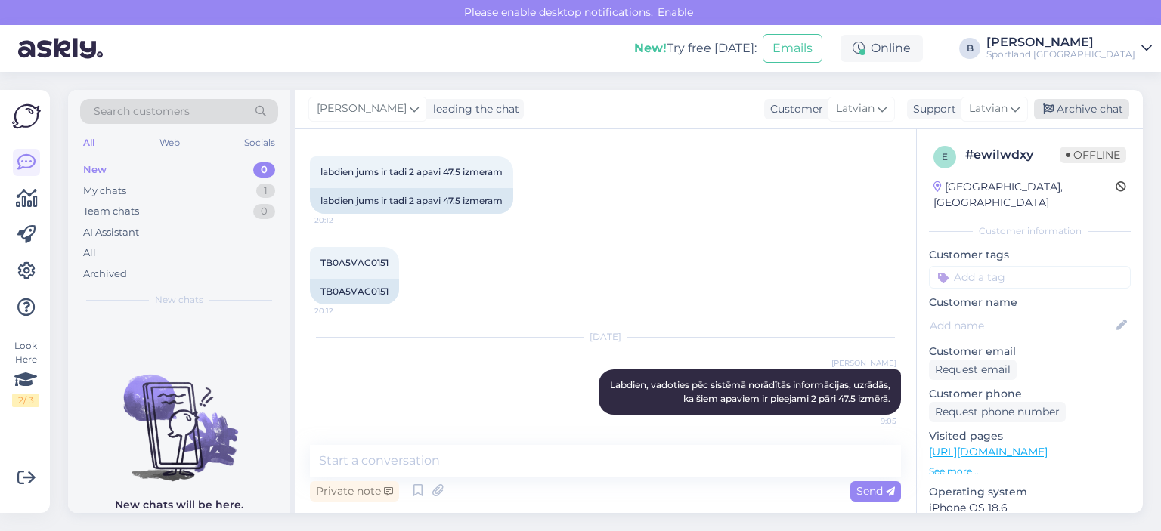
click at [1088, 103] on div "Archive chat" at bounding box center [1081, 109] width 95 height 20
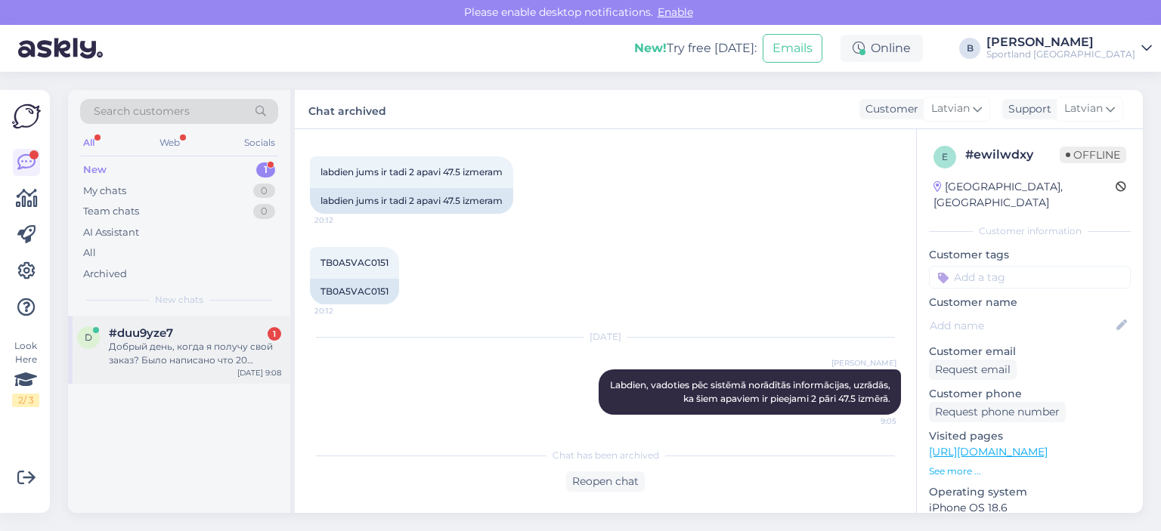
click at [154, 345] on div "Добрый день, когда я получу свой заказ? Было написано что 20 августа, на страни…" at bounding box center [195, 353] width 172 height 27
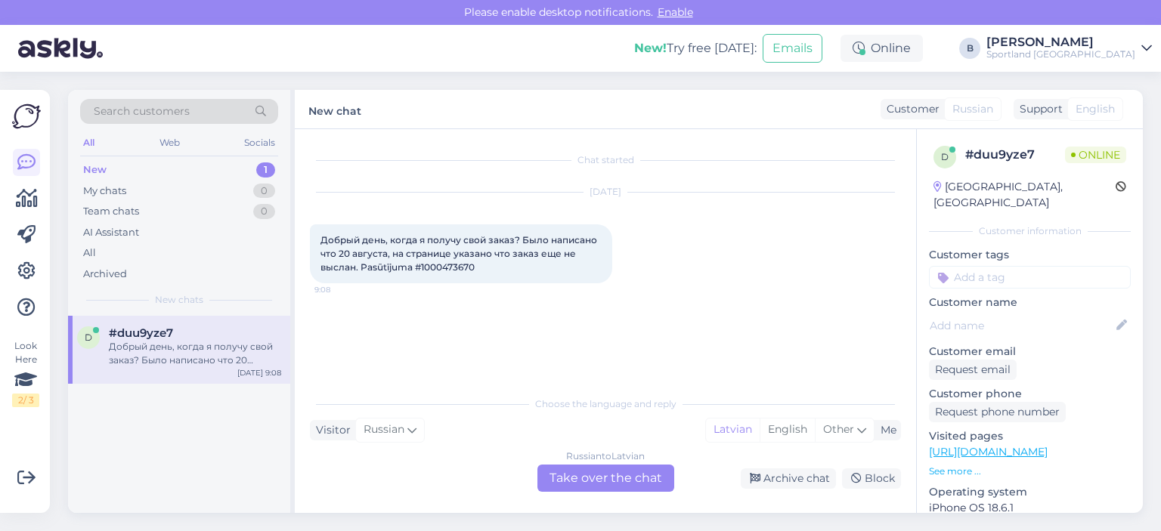
click at [656, 467] on div "Russian to Latvian Take over the chat" at bounding box center [605, 478] width 137 height 27
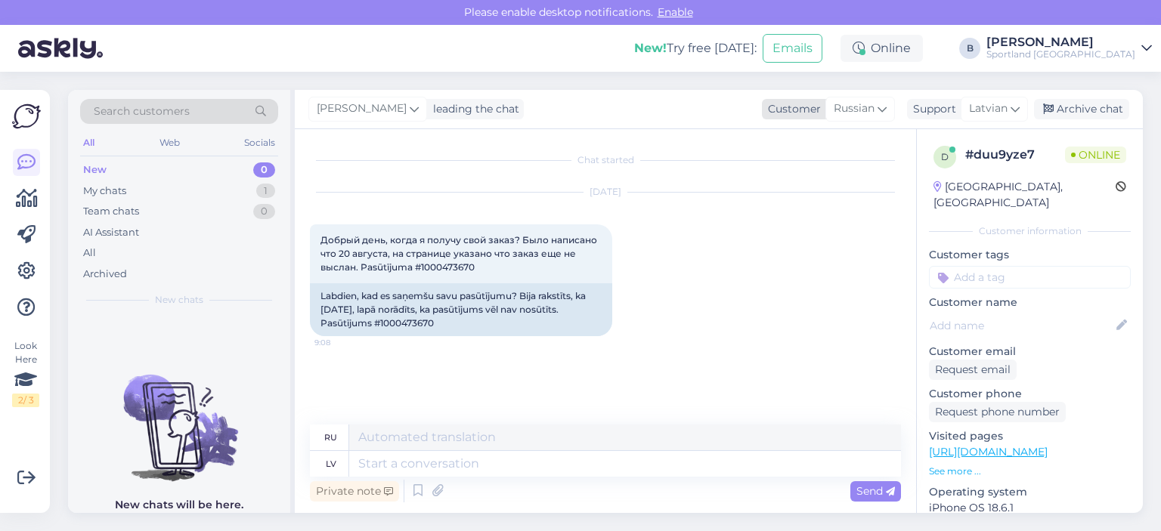
click at [861, 111] on span "Russian" at bounding box center [853, 108] width 41 height 17
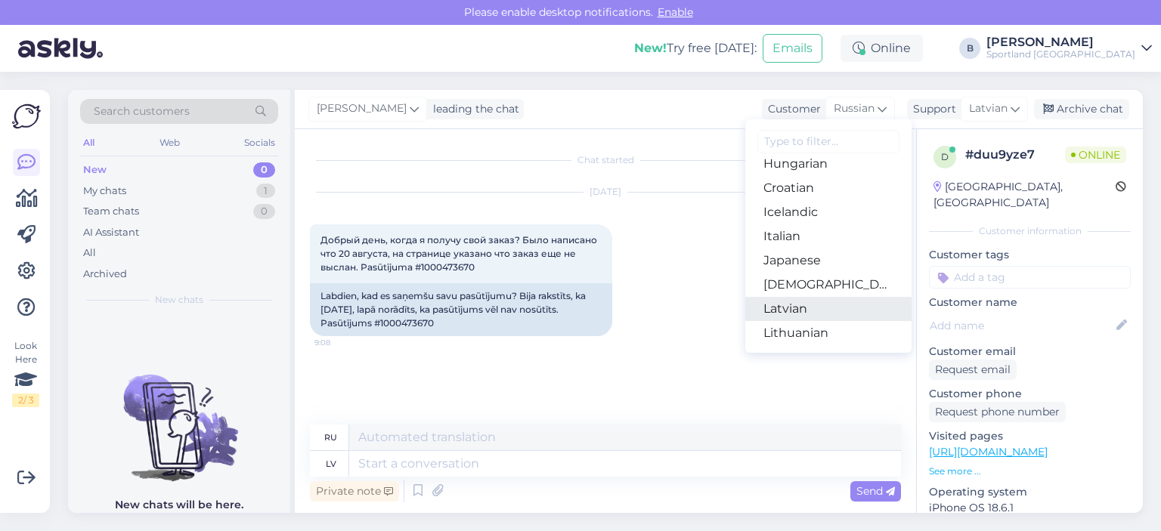
click at [819, 311] on link "Latvian" at bounding box center [828, 309] width 166 height 24
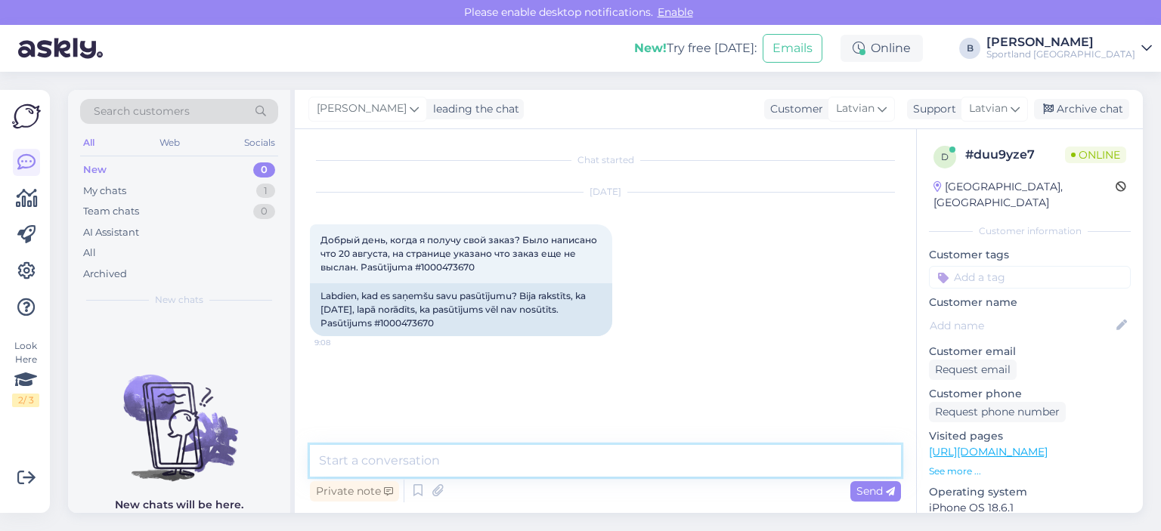
click at [562, 462] on textarea at bounding box center [605, 461] width 591 height 32
type textarea "Sveiki, pārbaudīsim pasūtījuma statusu."
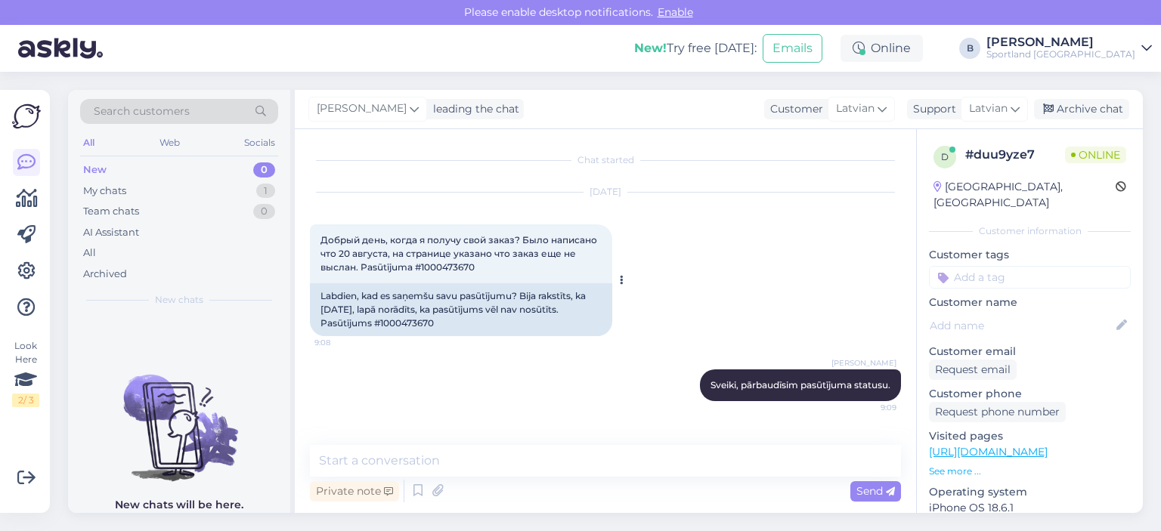
click at [396, 317] on div "Labdien, kad es saņemšu savu pasūtījumu? Bija rakstīts, ka [DATE], lapā norādīt…" at bounding box center [461, 309] width 302 height 53
copy div "1000473670"
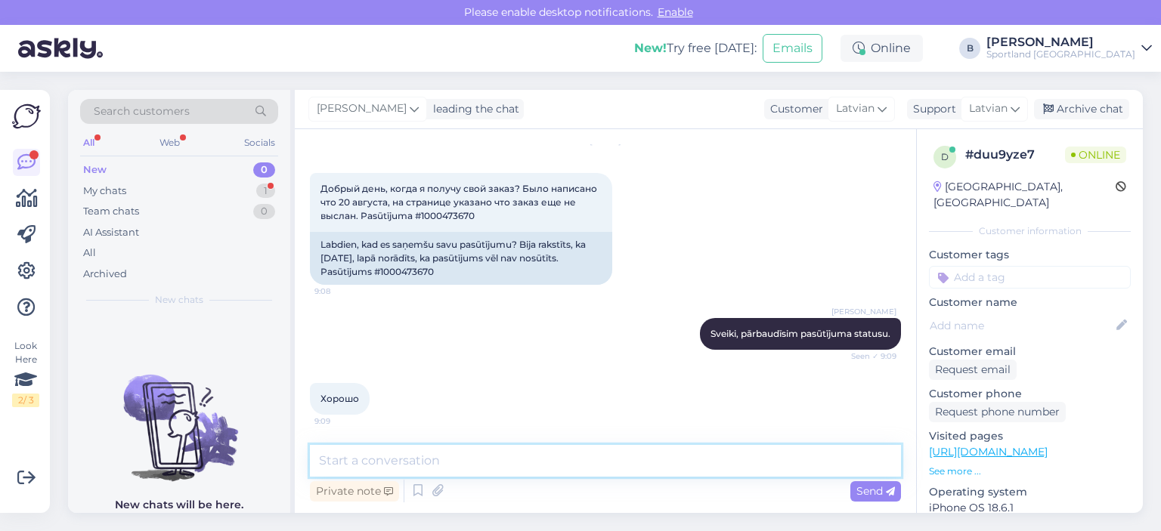
click at [503, 459] on textarea at bounding box center [605, 461] width 591 height 32
type textarea "R"
click at [562, 456] on textarea at bounding box center [605, 461] width 591 height 32
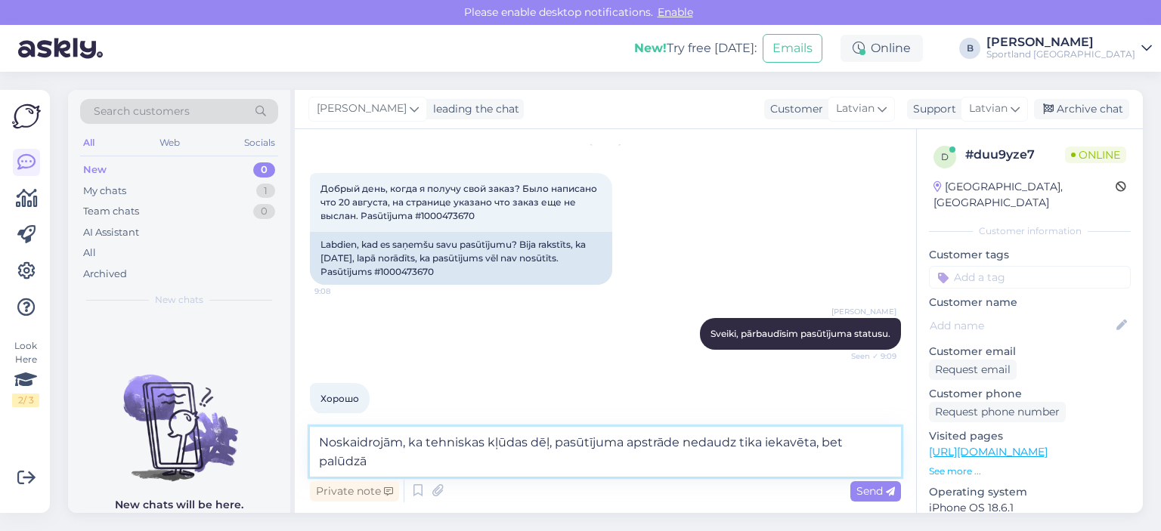
scroll to position [66, 0]
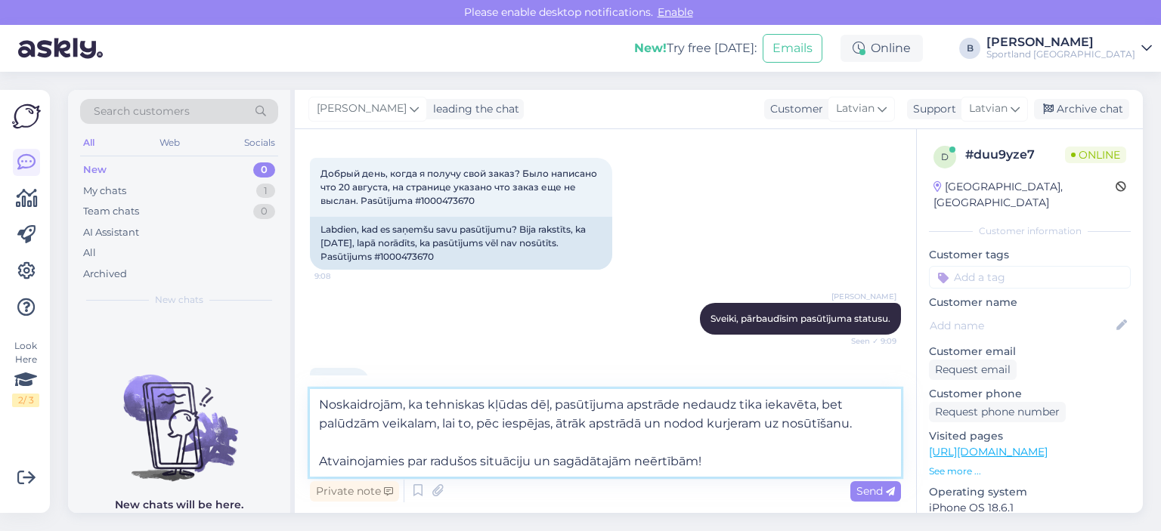
type textarea "Noskaidrojām, ka tehniskas kļūdas dēļ, pasūtījuma apstrāde nedaudz tika iekavēt…"
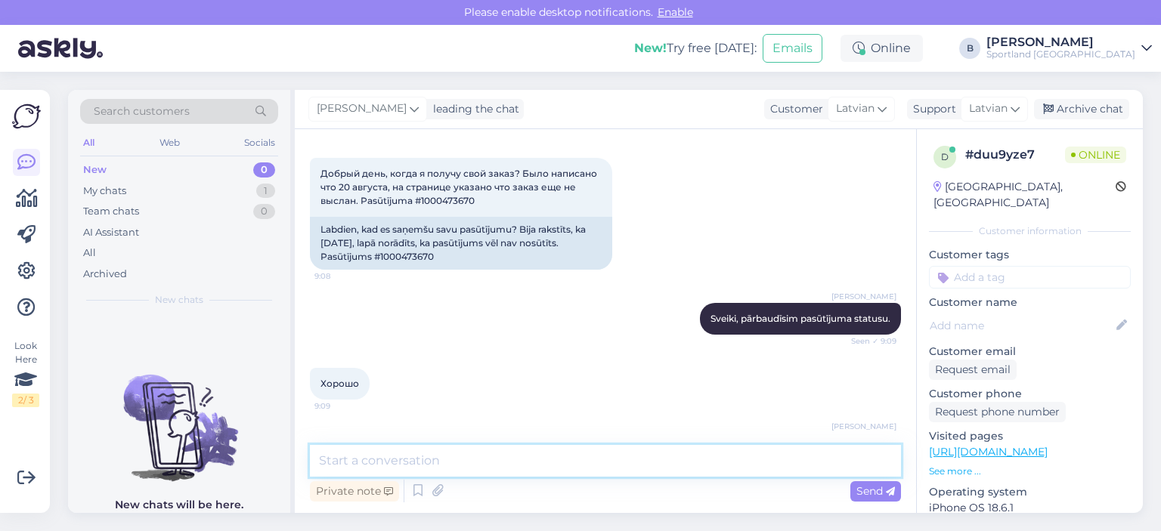
scroll to position [184, 0]
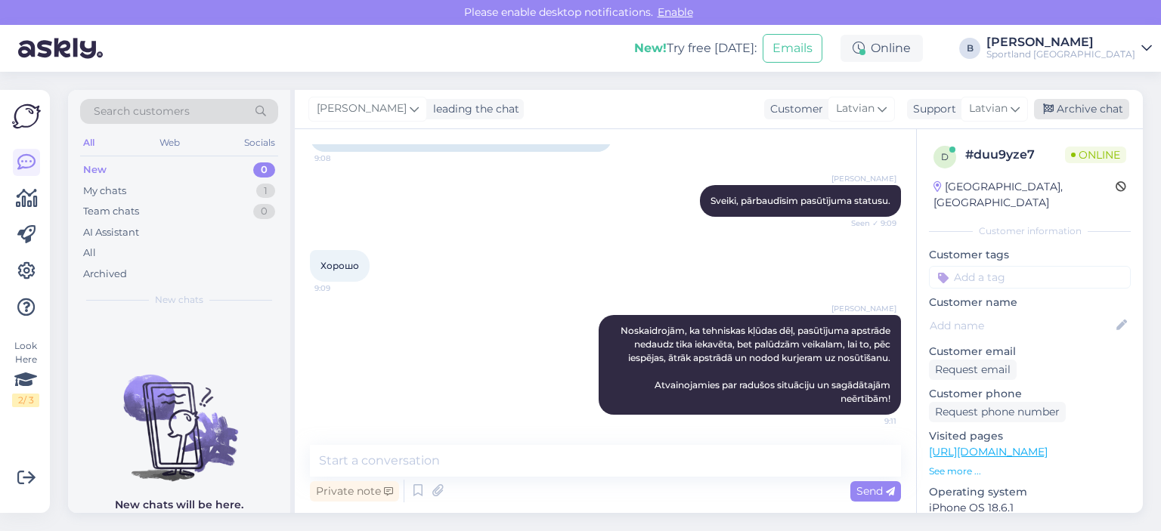
click at [1088, 111] on div "Archive chat" at bounding box center [1081, 109] width 95 height 20
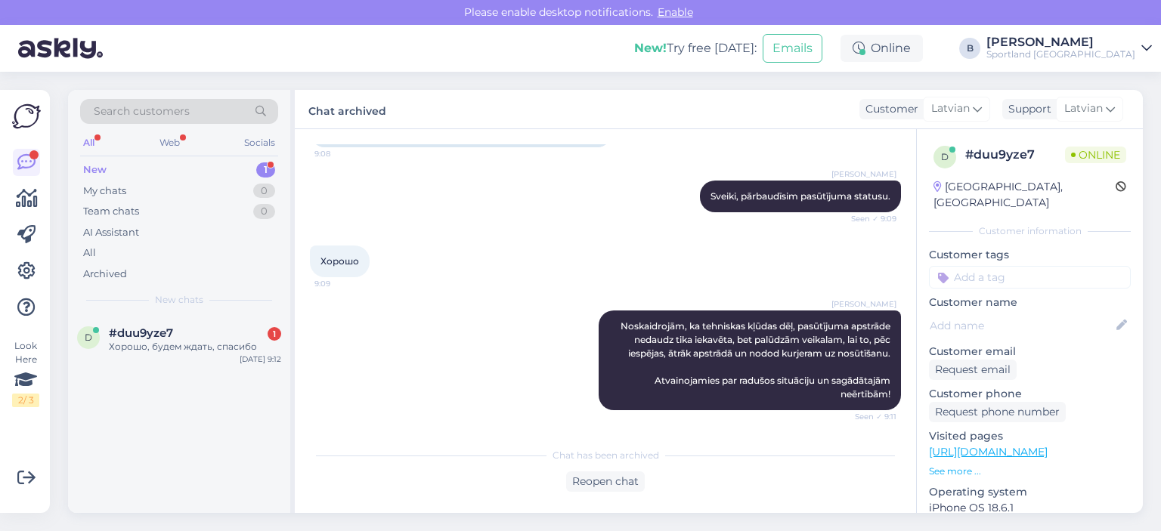
scroll to position [254, 0]
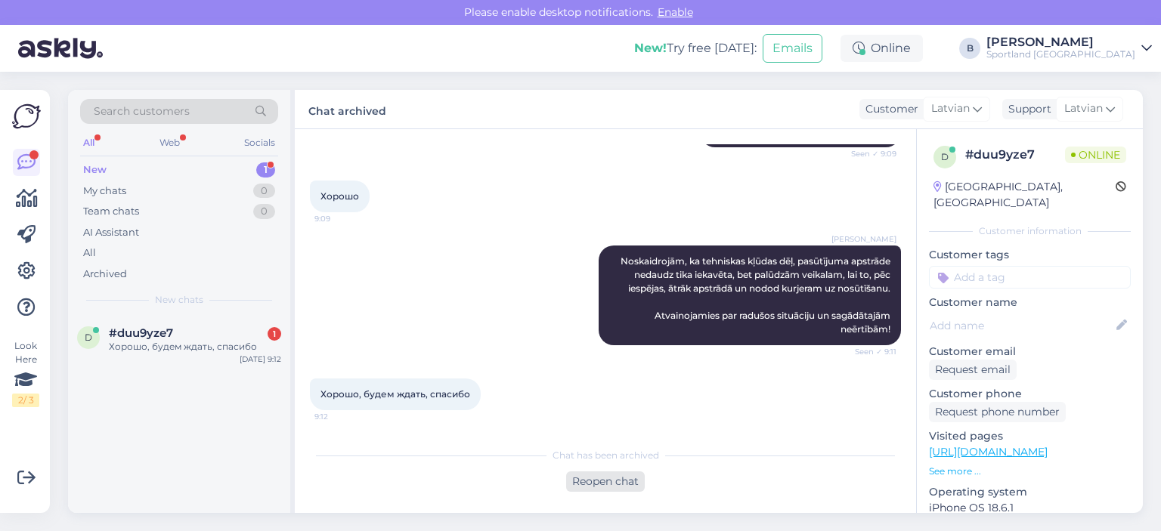
click at [604, 487] on div "Reopen chat" at bounding box center [605, 482] width 79 height 20
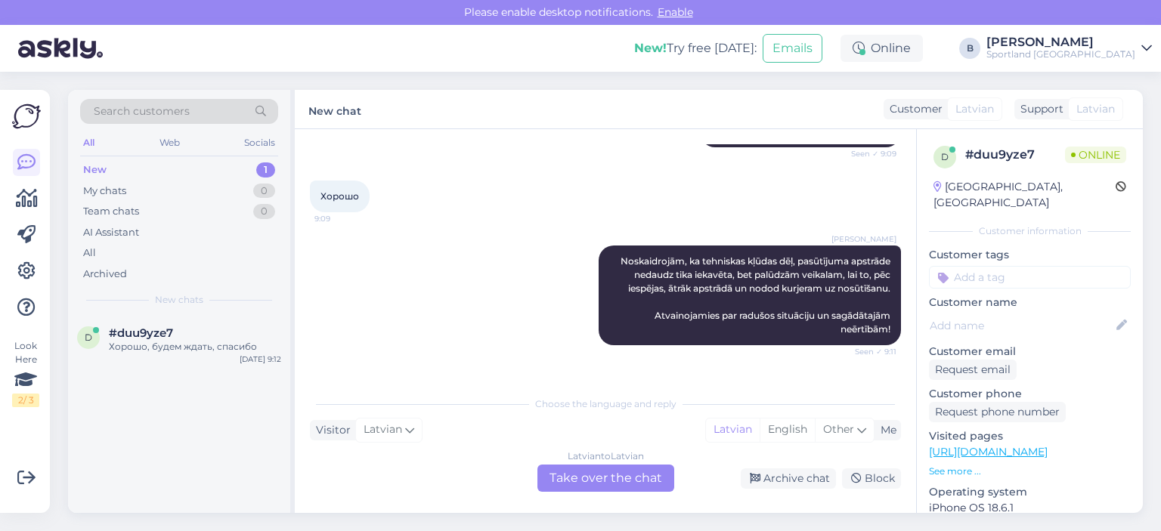
click at [592, 482] on div "Latvian to Latvian Take over the chat" at bounding box center [605, 478] width 137 height 27
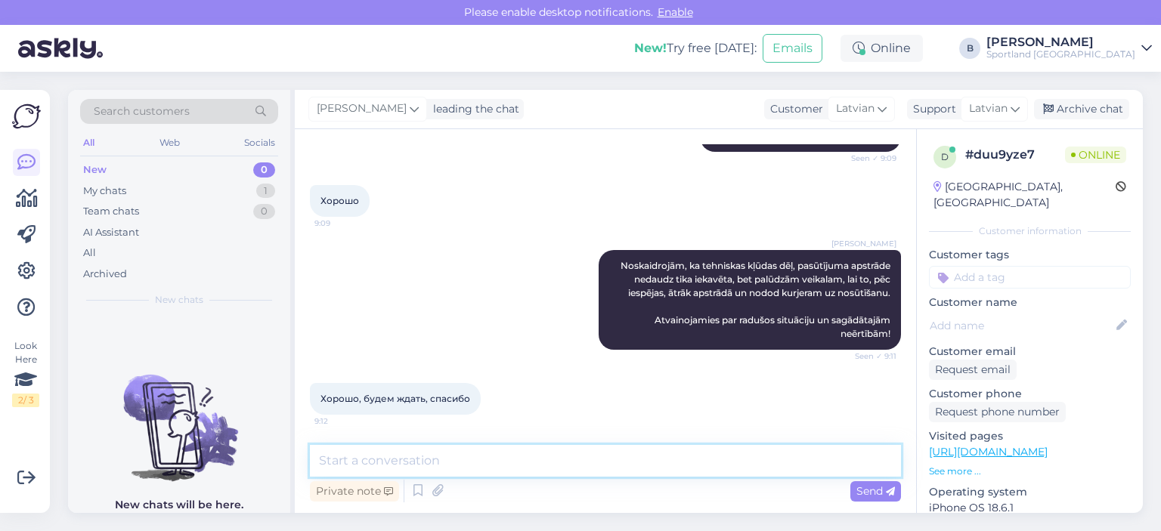
click at [499, 454] on textarea at bounding box center [605, 461] width 591 height 32
type textarea "Jauku Jums dienu! :)"
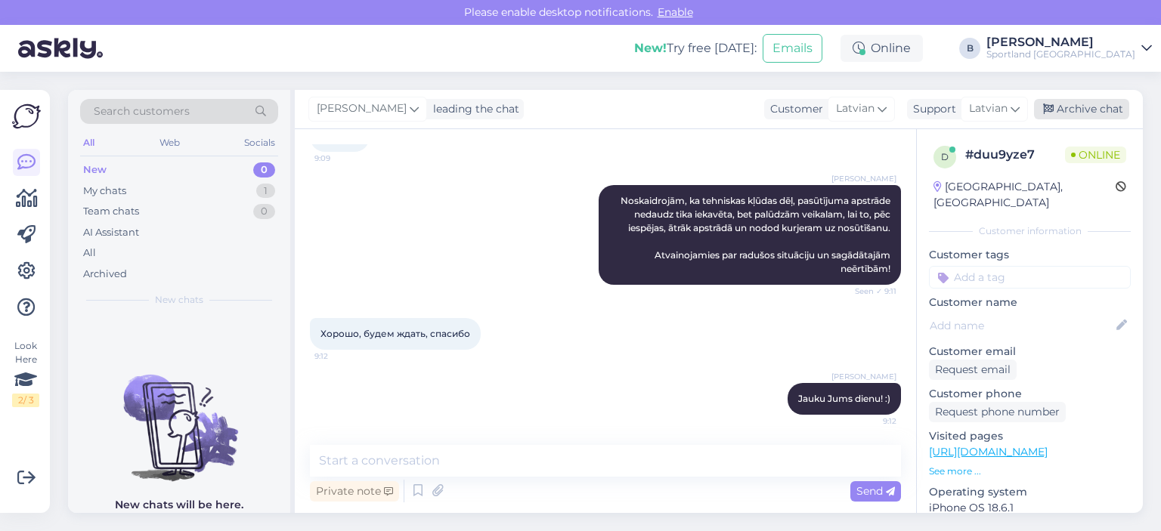
click at [1056, 105] on div "Archive chat" at bounding box center [1081, 109] width 95 height 20
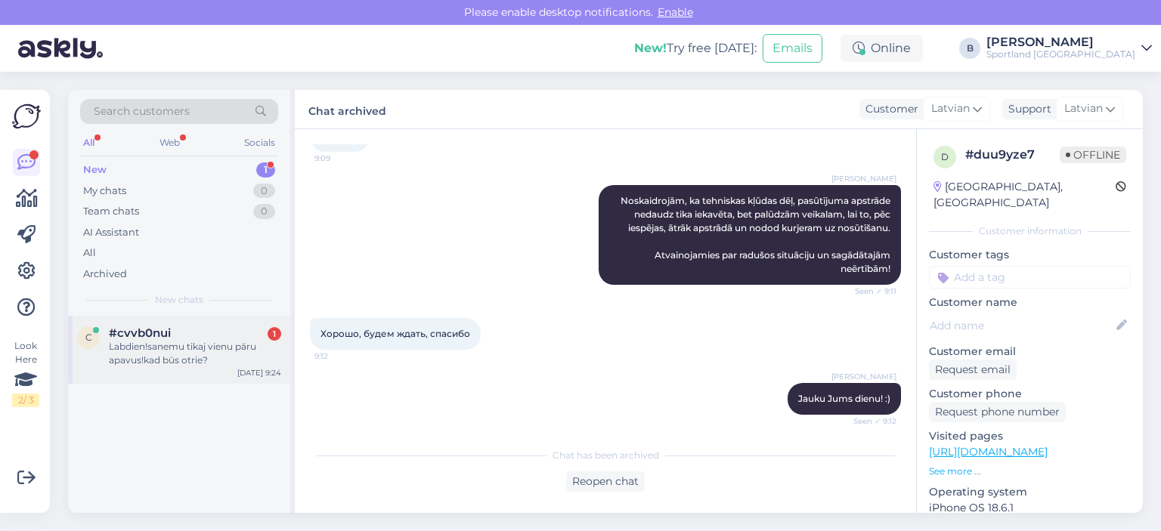
click at [190, 348] on div "Labdien!sanemu tikaj vienu pāru apavus!kad būs otrie?" at bounding box center [195, 353] width 172 height 27
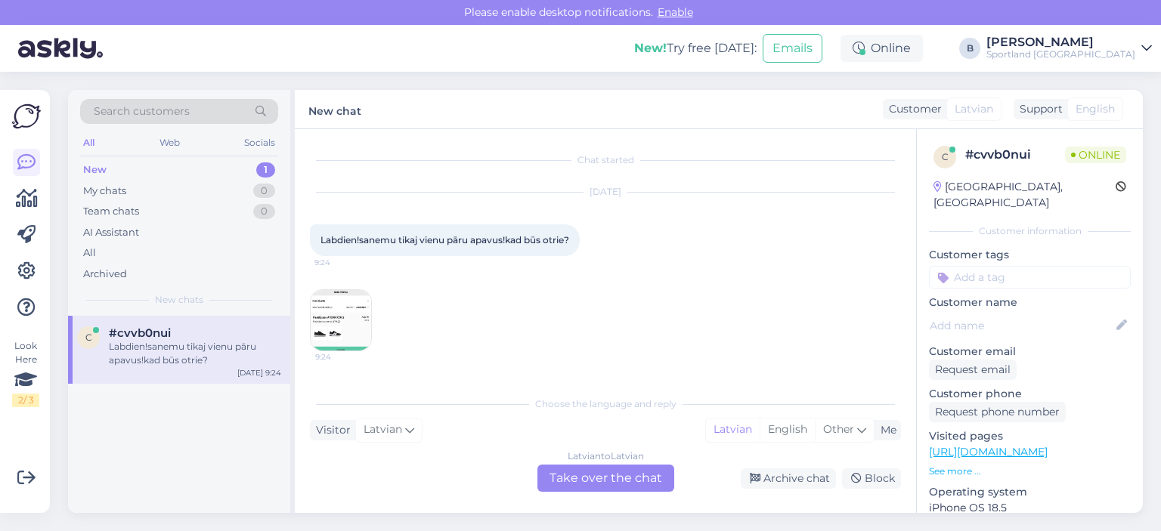
click at [357, 310] on img at bounding box center [341, 320] width 60 height 60
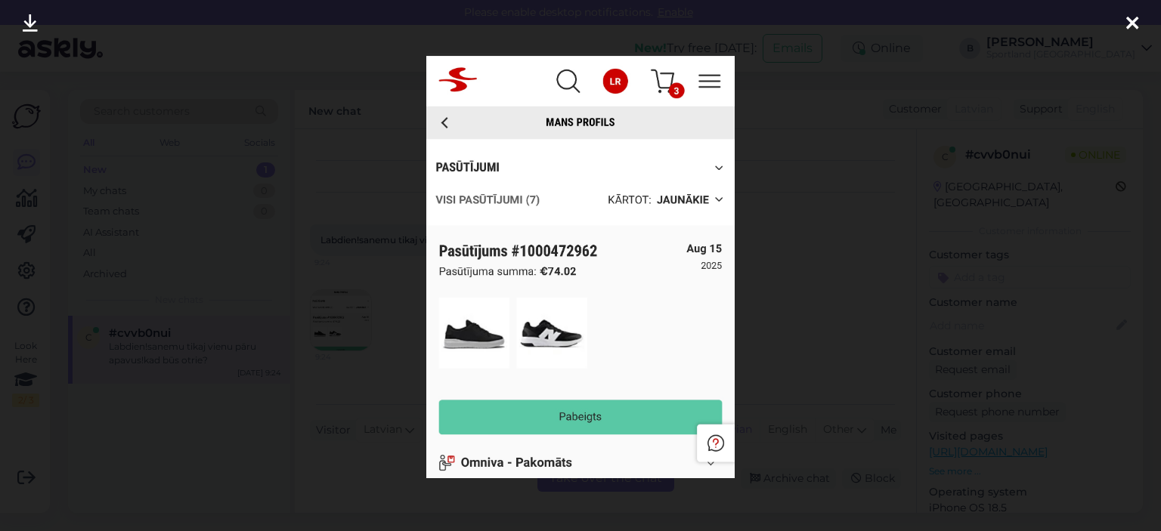
click at [783, 277] on div at bounding box center [580, 265] width 1161 height 531
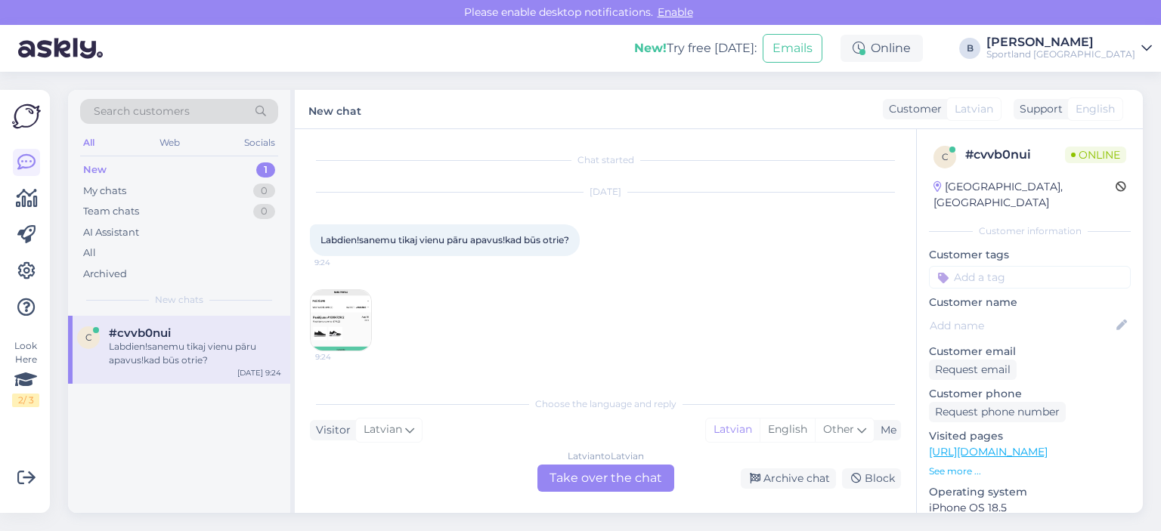
click at [595, 487] on div "Latvian to Latvian Take over the chat" at bounding box center [605, 478] width 137 height 27
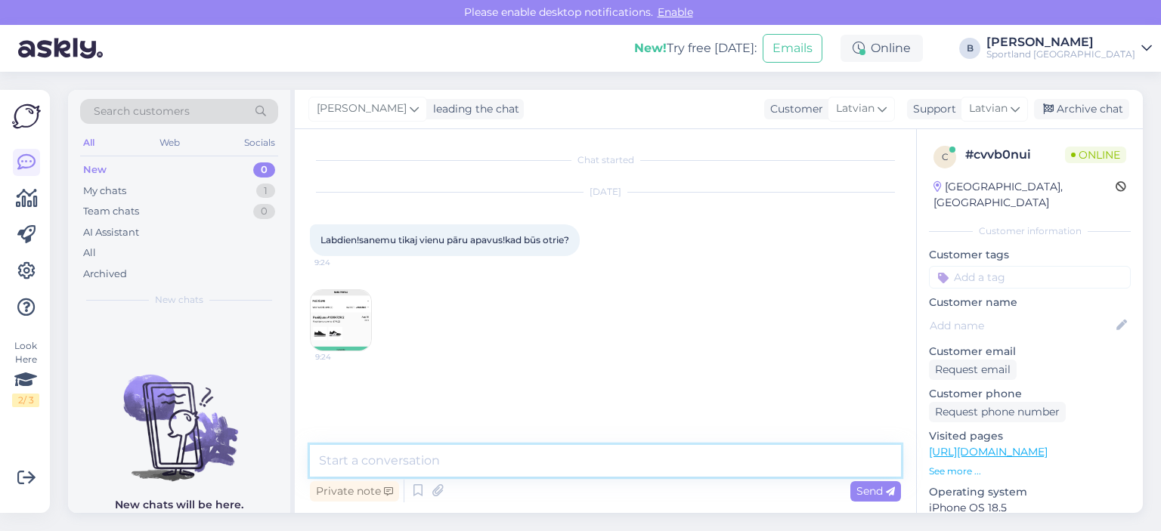
click at [578, 471] on textarea at bounding box center [605, 461] width 591 height 32
type textarea "Sveiki, pārbaudīsim."
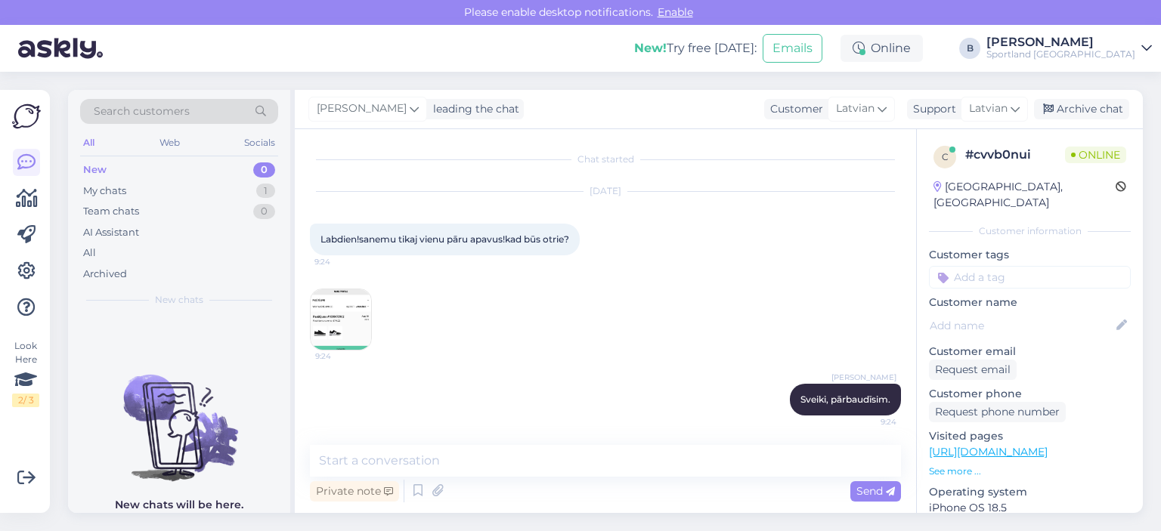
click at [354, 321] on img at bounding box center [341, 319] width 60 height 60
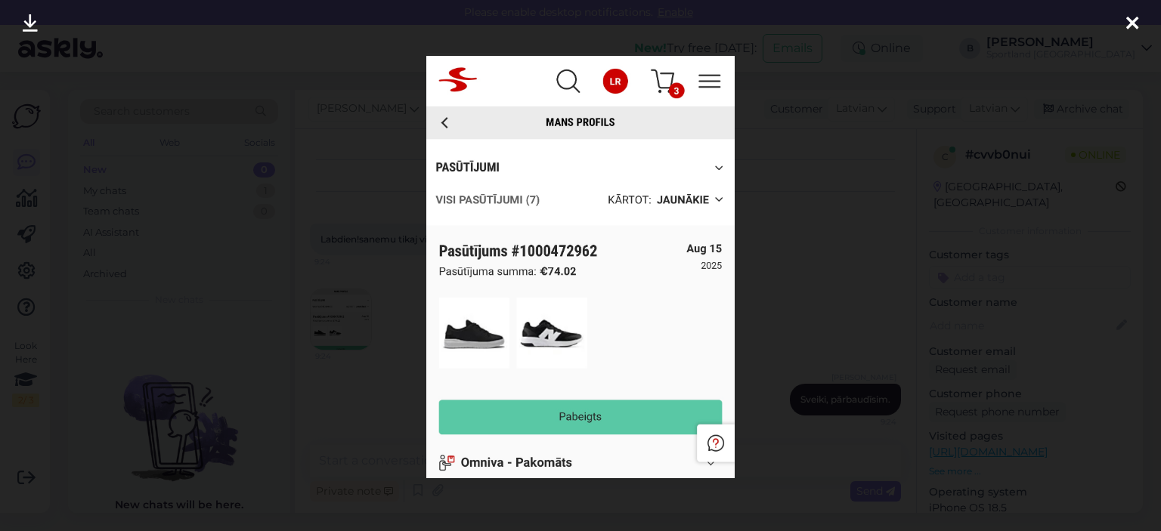
click at [821, 206] on div at bounding box center [580, 265] width 1161 height 531
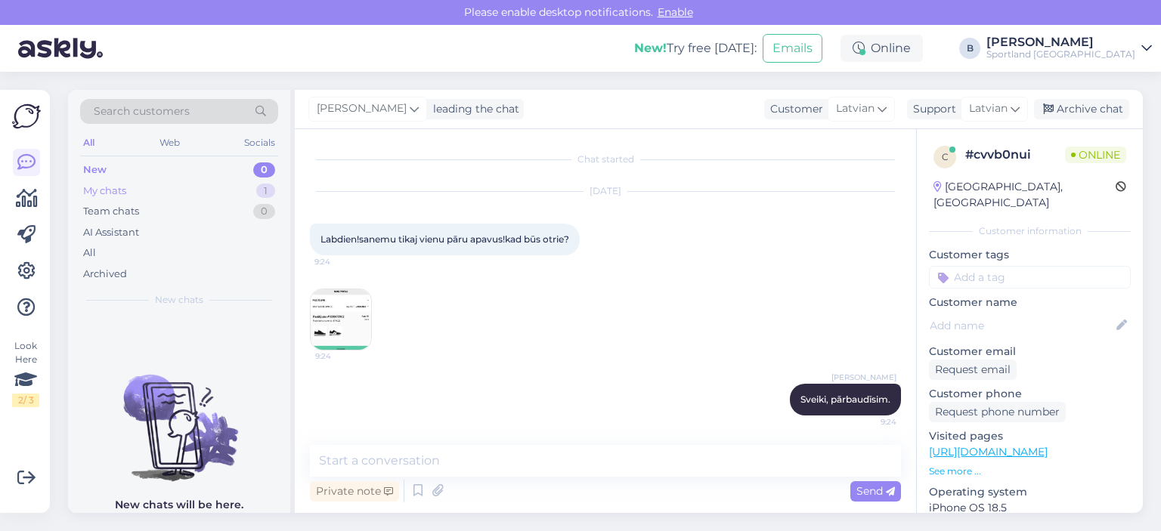
click at [144, 195] on div "My chats 1" at bounding box center [179, 191] width 198 height 21
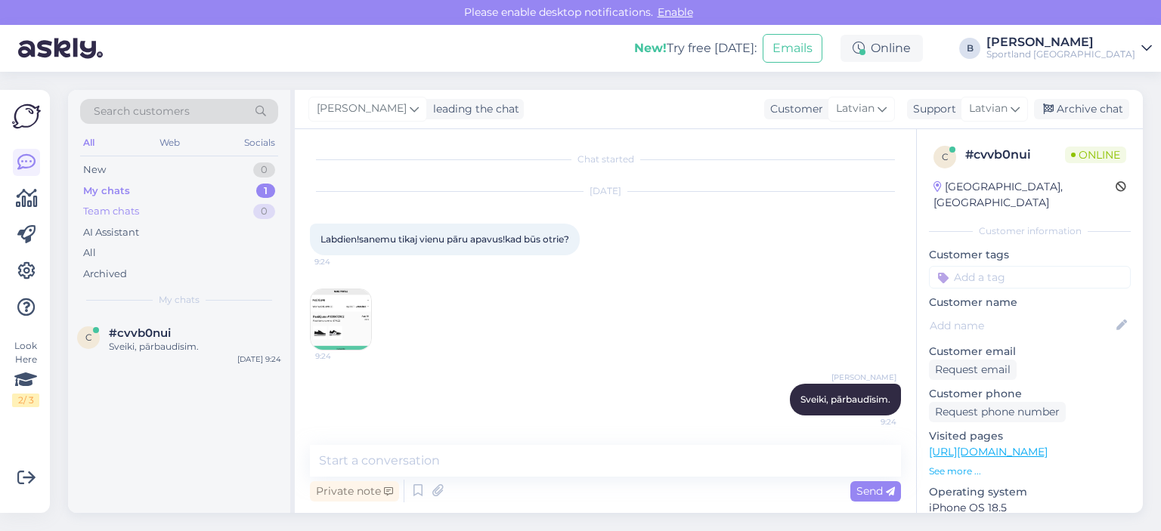
click at [123, 215] on div "Team chats" at bounding box center [111, 211] width 56 height 15
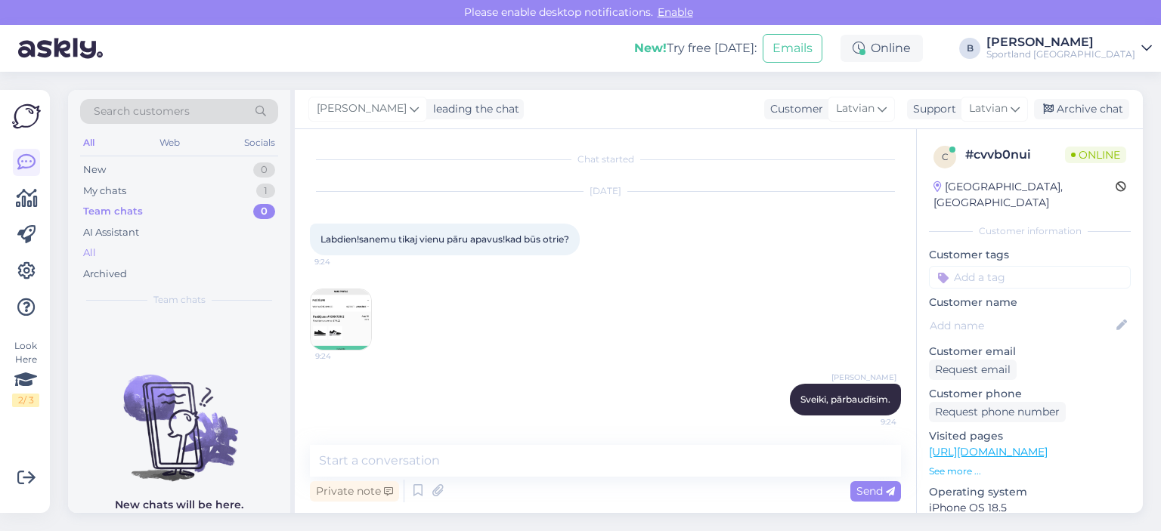
click at [88, 252] on div "All" at bounding box center [89, 253] width 13 height 15
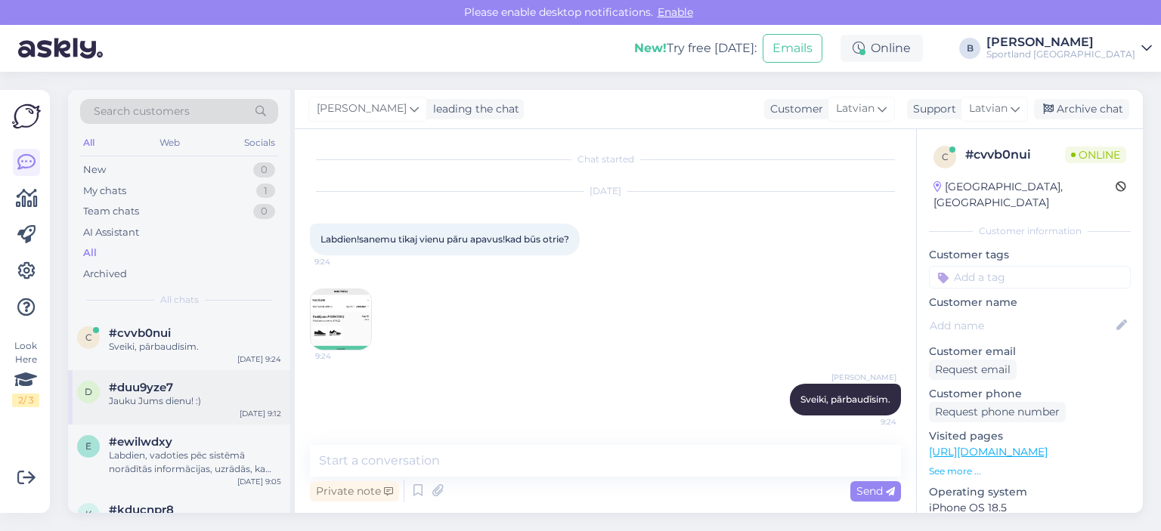
click at [181, 401] on div "Jauku Jums dienu! :)" at bounding box center [195, 401] width 172 height 14
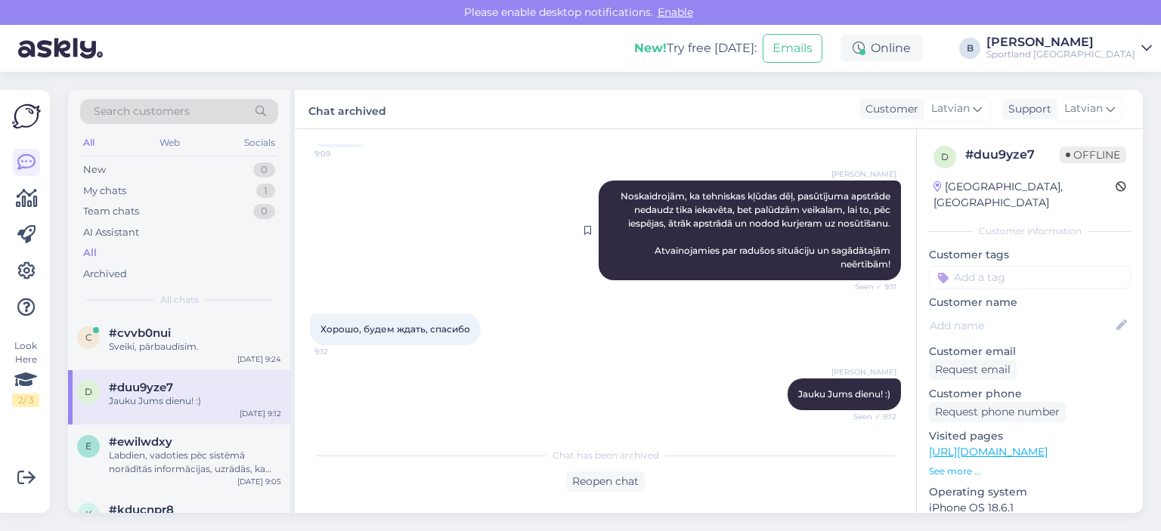
drag, startPoint x: 880, startPoint y: 264, endPoint x: 598, endPoint y: 199, distance: 288.5
click at [598, 199] on div "[PERSON_NAME] Noskaidrojām, ka tehniskas kļūdas dēļ, pasūtījuma apstrāde nedaud…" at bounding box center [749, 231] width 302 height 100
copy span "Noskaidrojām, ka tehniskas kļūdas dēļ, pasūtījuma apstrāde nedaudz tika iekavēt…"
click at [592, 294] on div "[PERSON_NAME] Noskaidrojām, ka tehniskas kļūdas dēļ, pasūtījuma apstrāde nedaud…" at bounding box center [605, 230] width 591 height 133
click at [130, 332] on span "#cvvb0nui" at bounding box center [140, 333] width 62 height 14
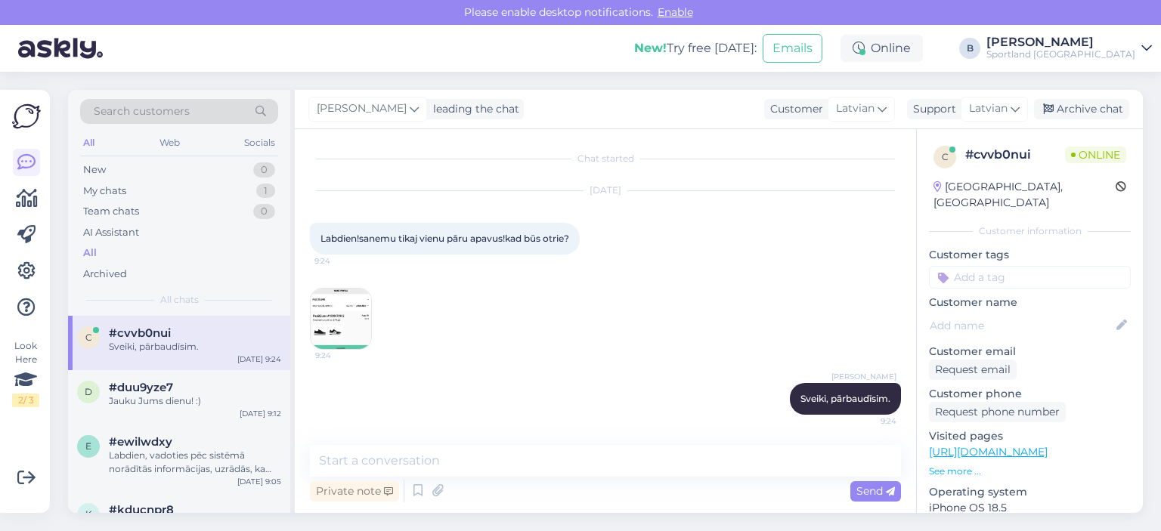
scroll to position [1, 0]
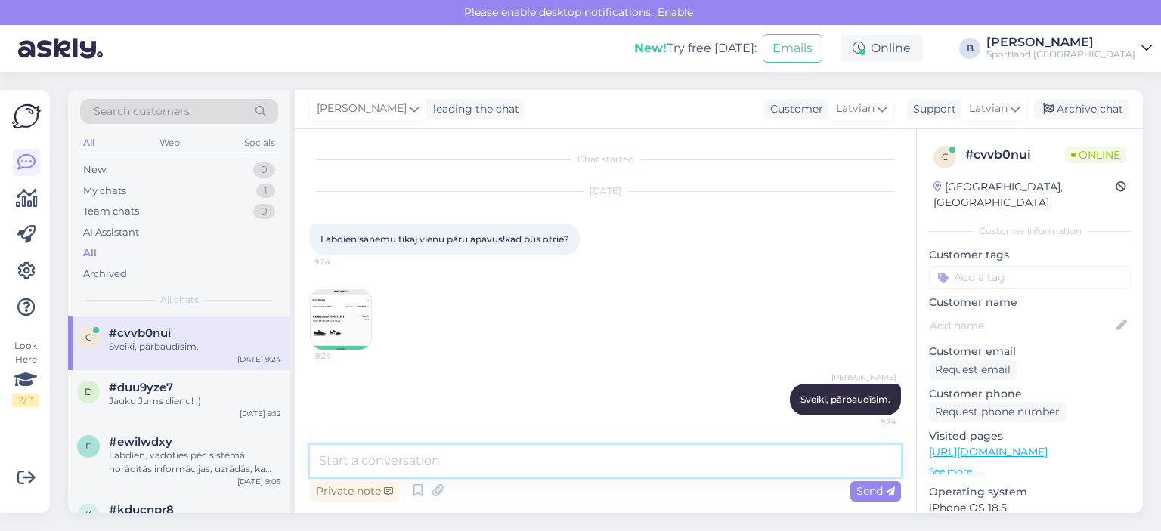
click at [487, 470] on textarea at bounding box center [605, 461] width 591 height 32
paste textarea "Noskaidrojām, ka tehniskas kļūdas dēļ, pasūtījuma apstrāde nedaudz tika iekavēt…"
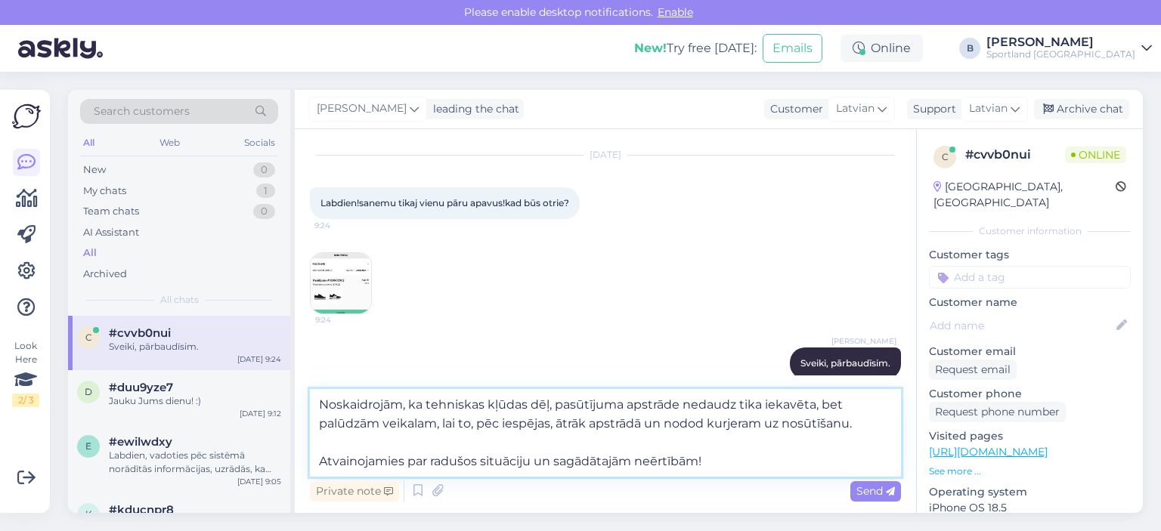
scroll to position [57, 0]
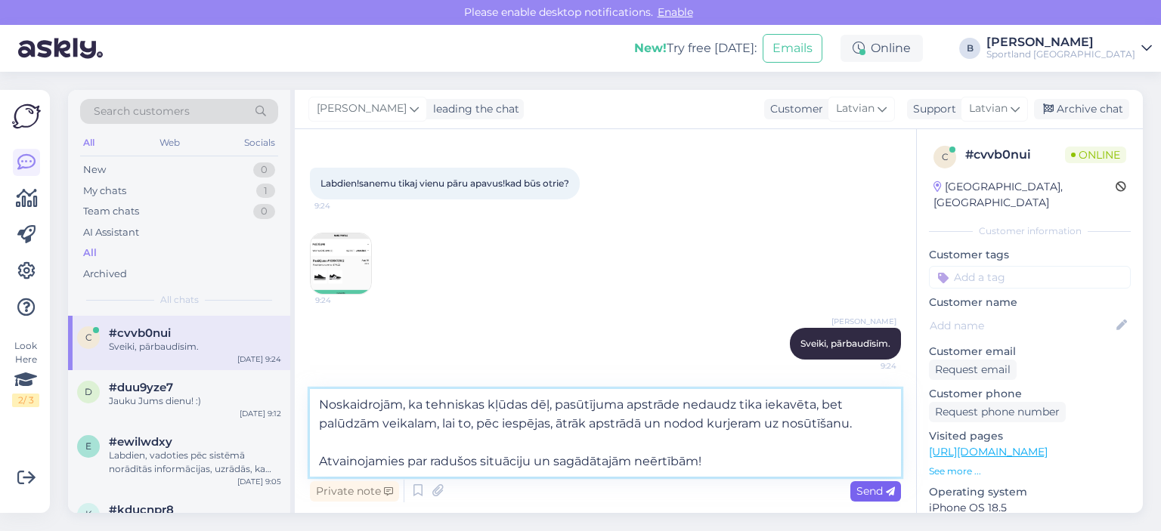
type textarea "Noskaidrojām, ka tehniskas kļūdas dēļ, pasūtījuma apstrāde nedaudz tika iekavēt…"
click at [869, 491] on span "Send" at bounding box center [875, 491] width 39 height 14
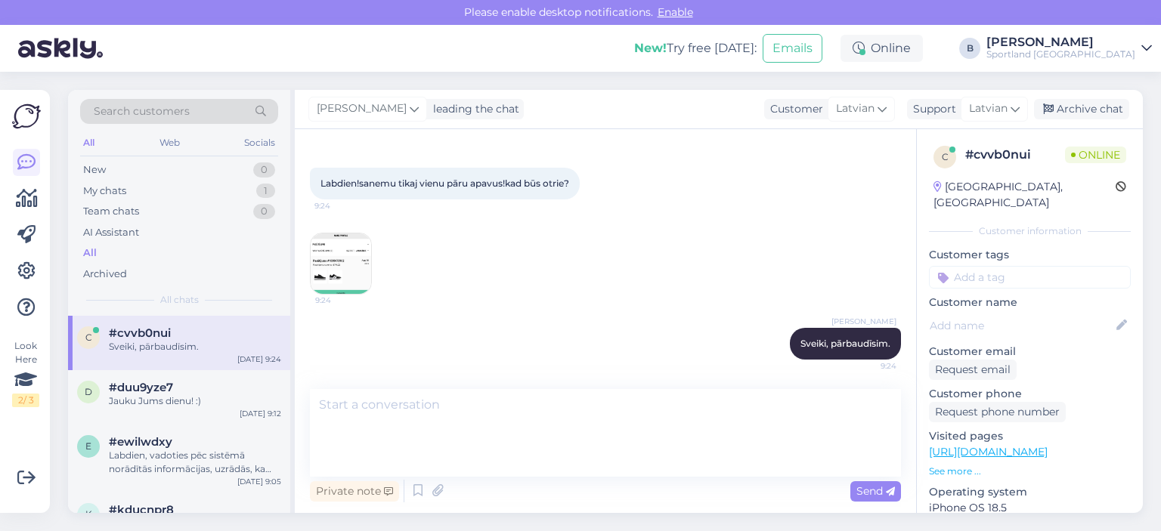
scroll to position [134, 0]
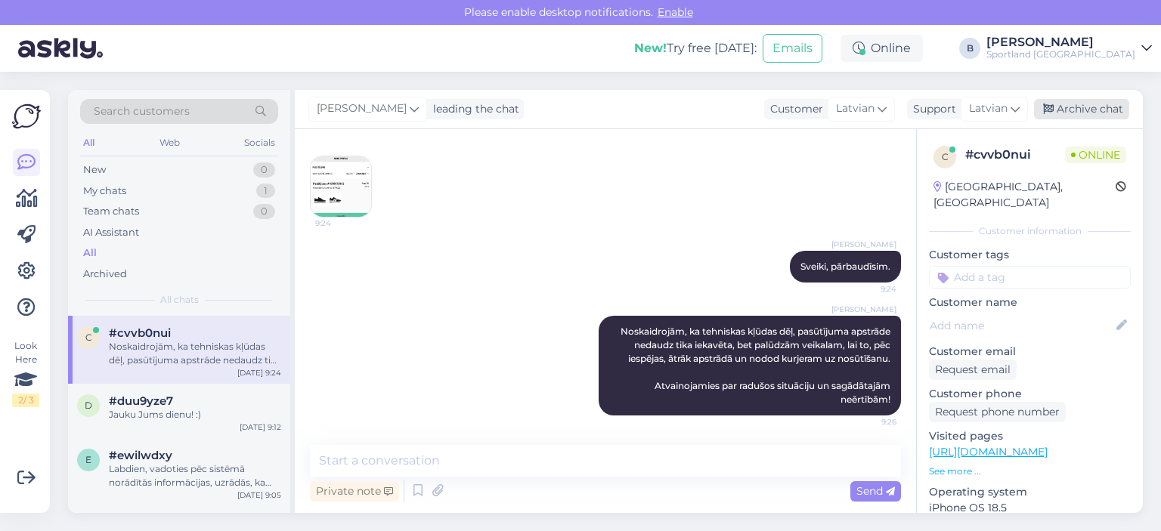
click at [1087, 114] on div "Archive chat" at bounding box center [1081, 109] width 95 height 20
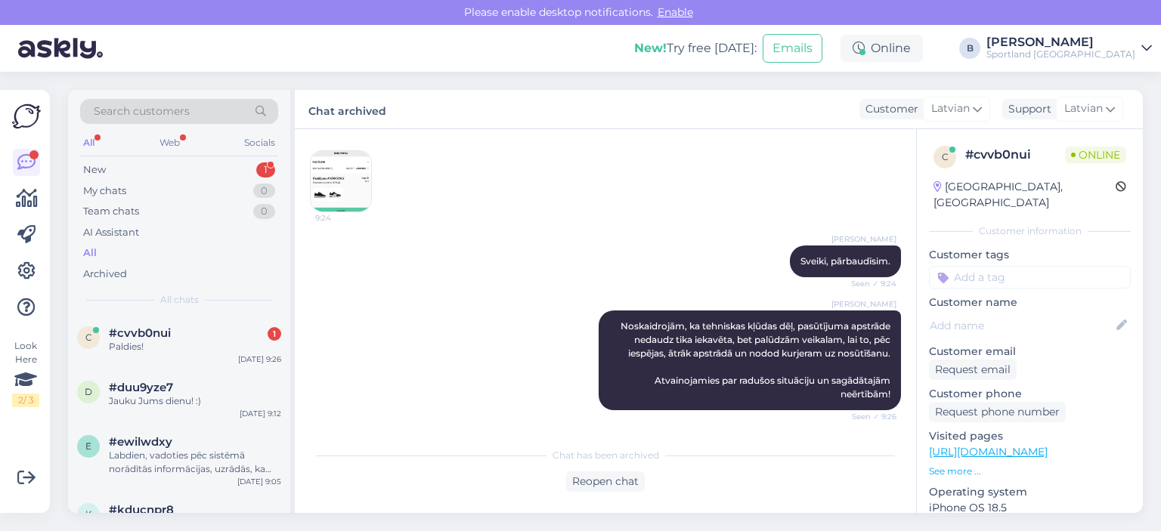
scroll to position [204, 0]
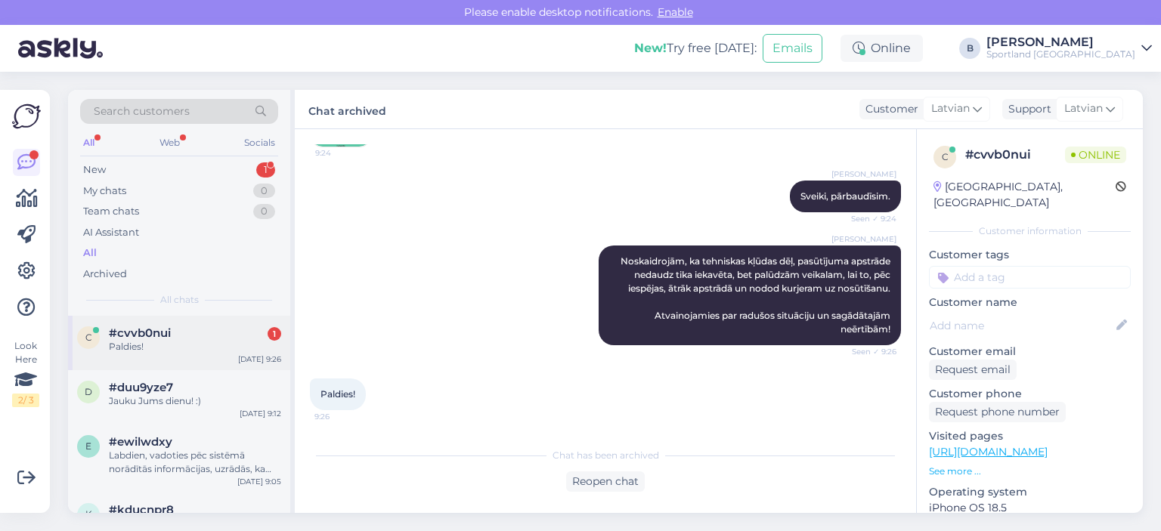
click at [221, 335] on div "#cvvb0nui 1" at bounding box center [195, 333] width 172 height 14
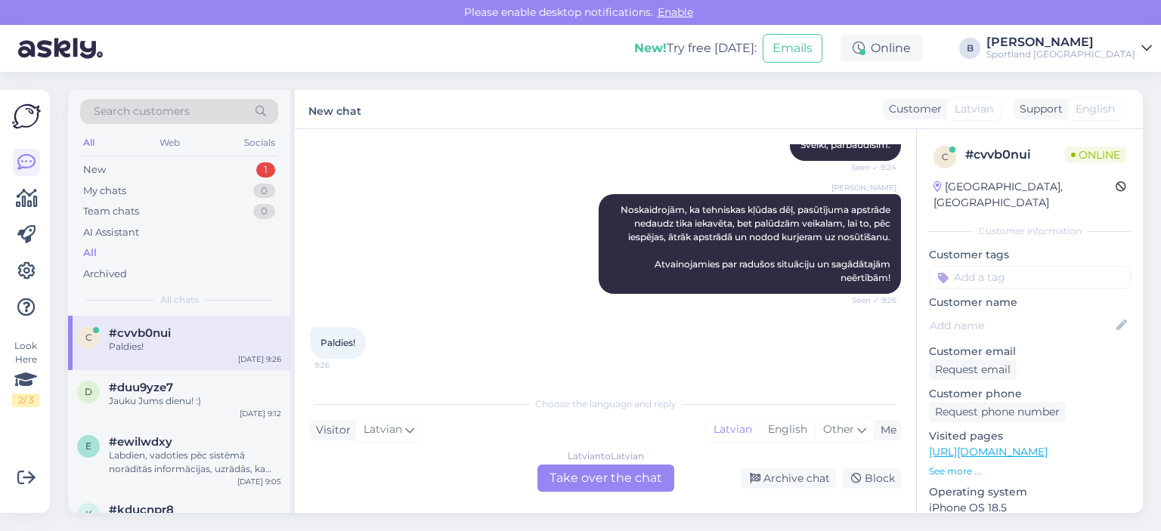
click at [638, 477] on div "Latvian to Latvian Take over the chat" at bounding box center [605, 478] width 137 height 27
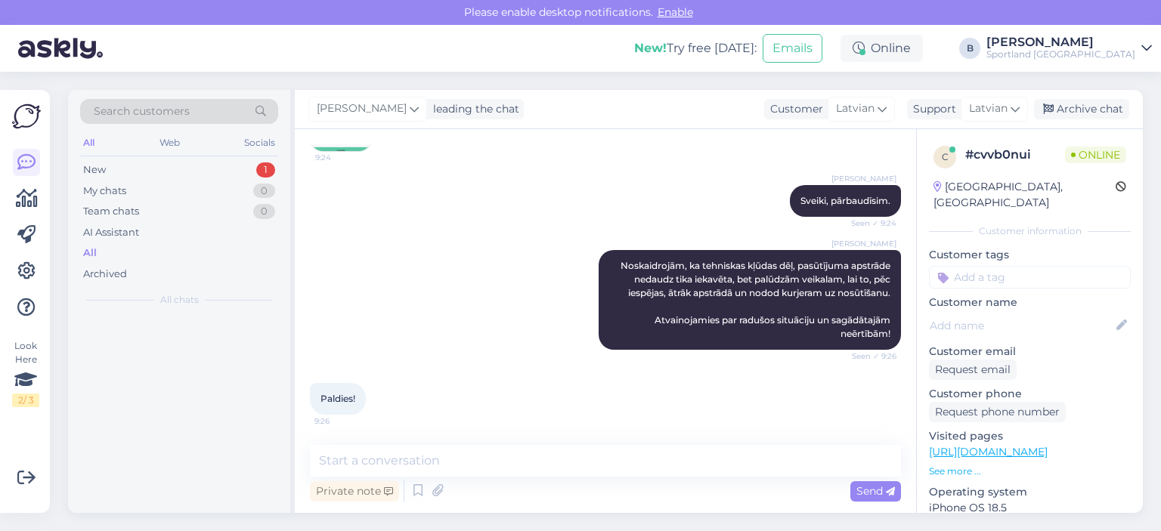
scroll to position [199, 0]
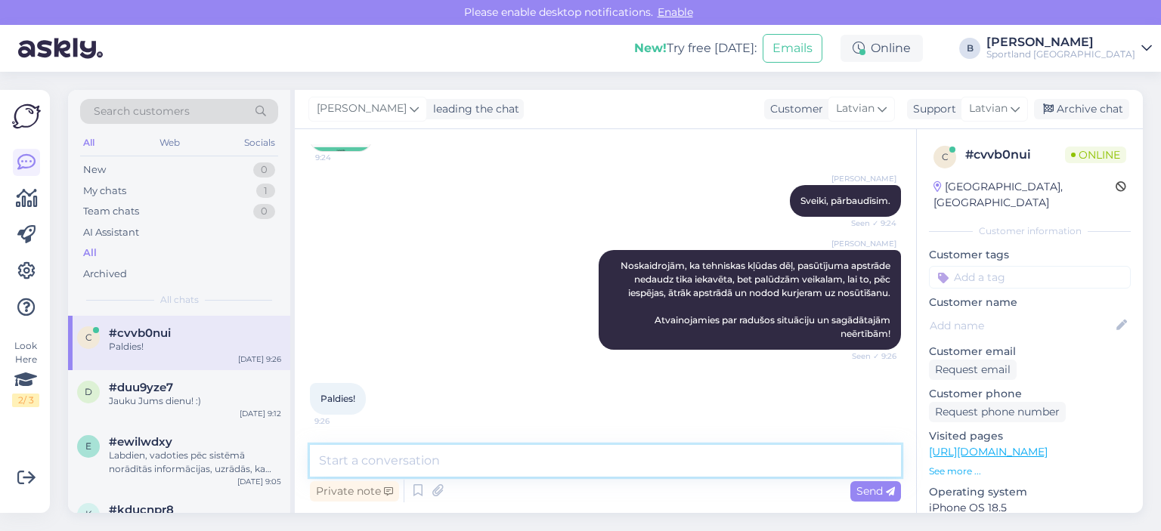
click at [584, 462] on textarea at bounding box center [605, 461] width 591 height 32
type textarea "Jauku Jums dienu! :)"
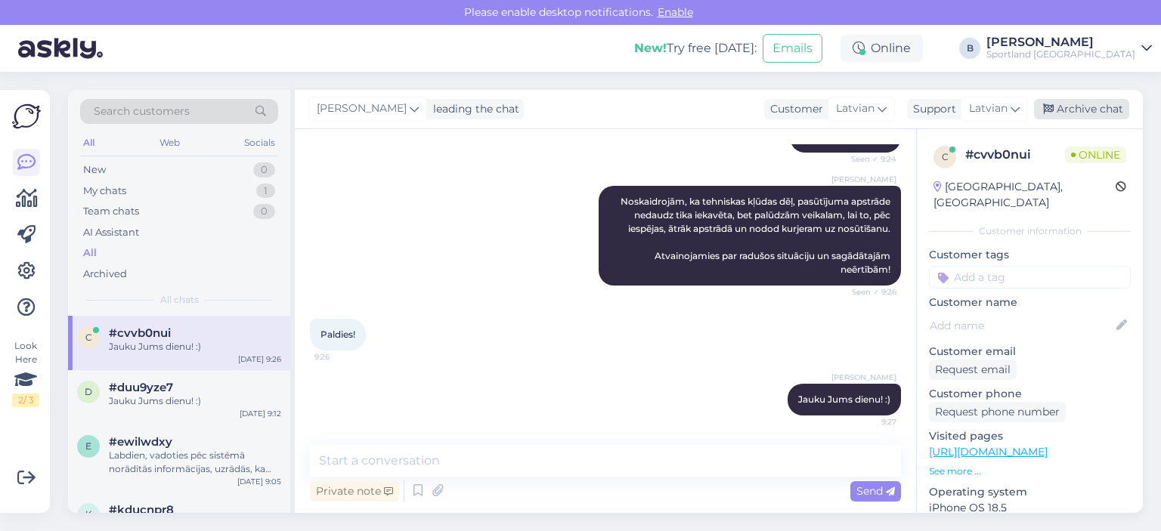
click at [1094, 105] on div "Archive chat" at bounding box center [1081, 109] width 95 height 20
